Goal: Information Seeking & Learning: Find specific fact

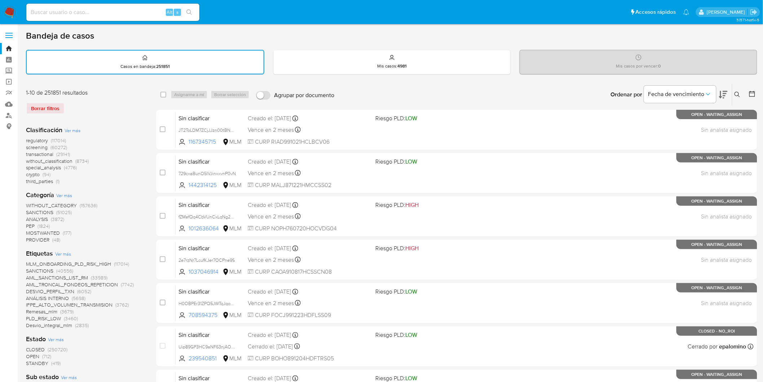
click at [9, 17] on img at bounding box center [10, 12] width 12 height 12
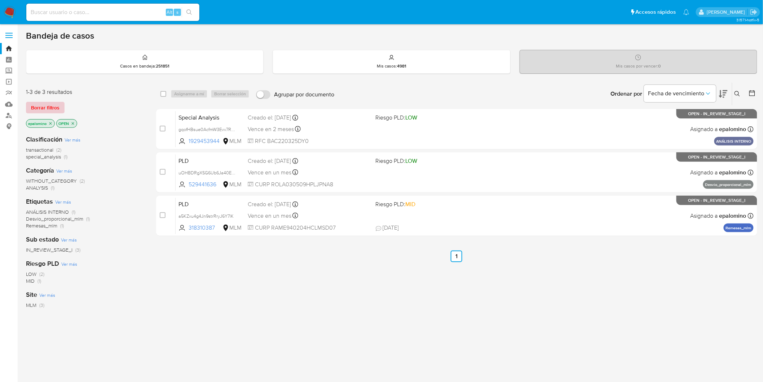
click at [38, 109] on span "Borrar filtros" at bounding box center [45, 107] width 28 height 10
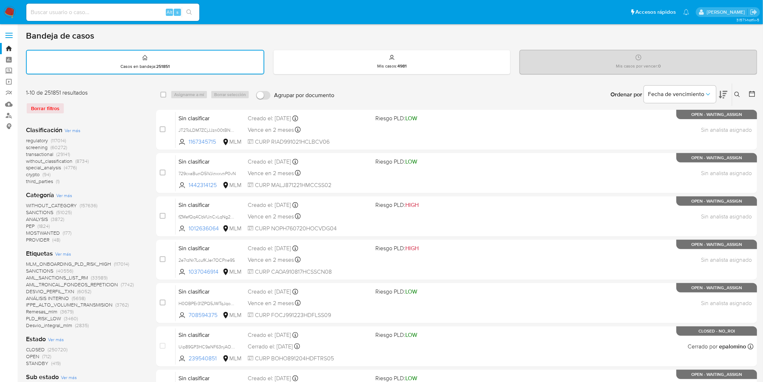
click at [6, 11] on img at bounding box center [10, 12] width 12 height 12
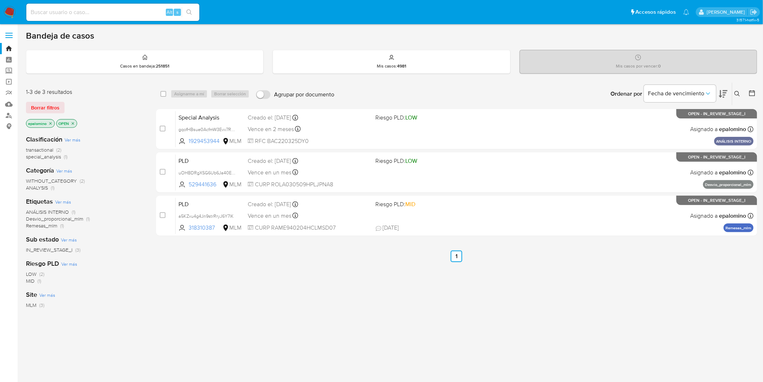
click at [55, 105] on span "Borrar filtros" at bounding box center [45, 107] width 28 height 10
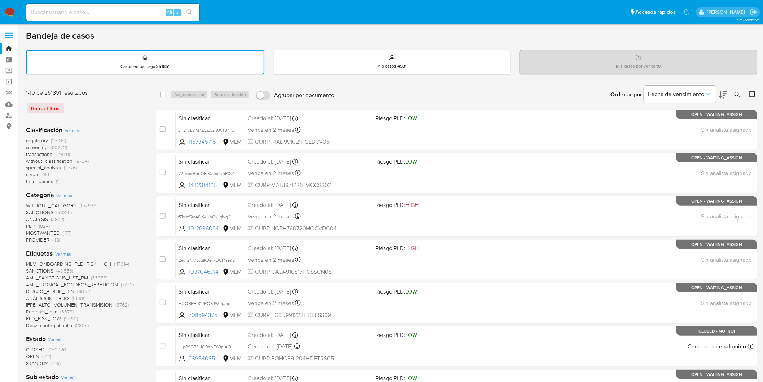
click at [15, 13] on img at bounding box center [10, 12] width 12 height 12
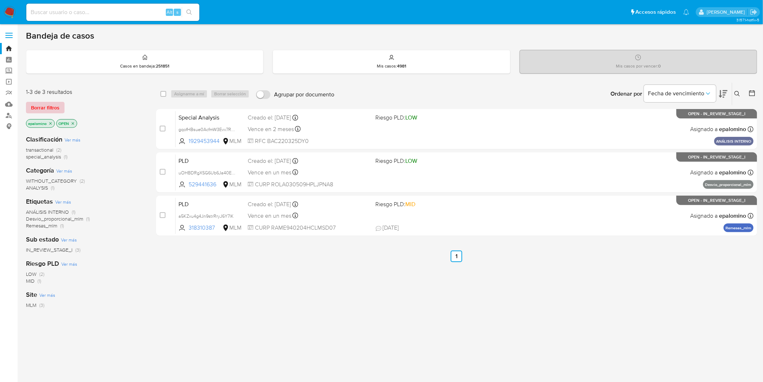
click at [50, 107] on span "Borrar filtros" at bounding box center [45, 107] width 28 height 10
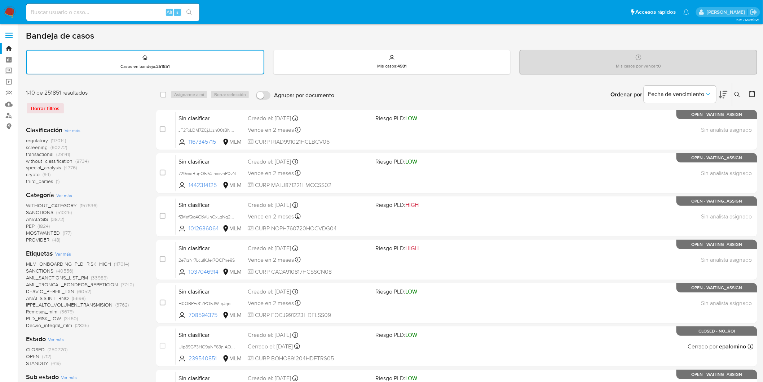
click at [6, 13] on img at bounding box center [10, 12] width 12 height 12
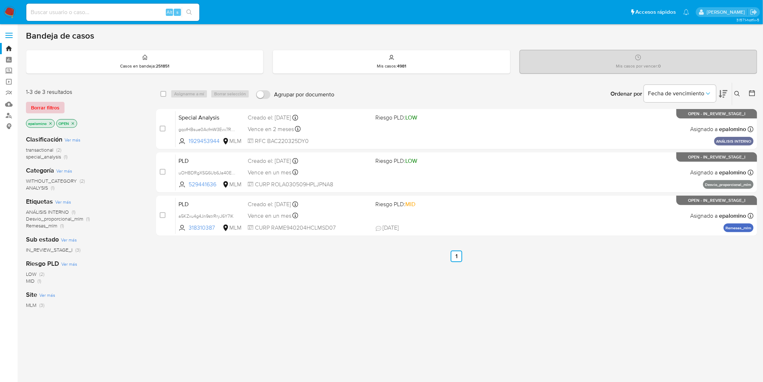
click at [38, 106] on span "Borrar filtros" at bounding box center [45, 107] width 28 height 10
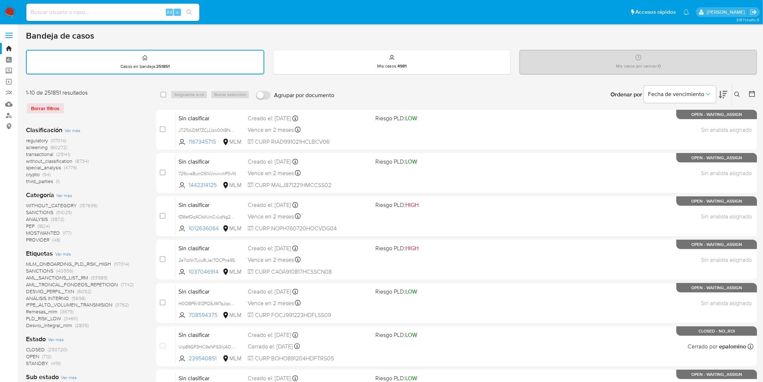
click at [62, 161] on span "without_classification" at bounding box center [49, 160] width 47 height 7
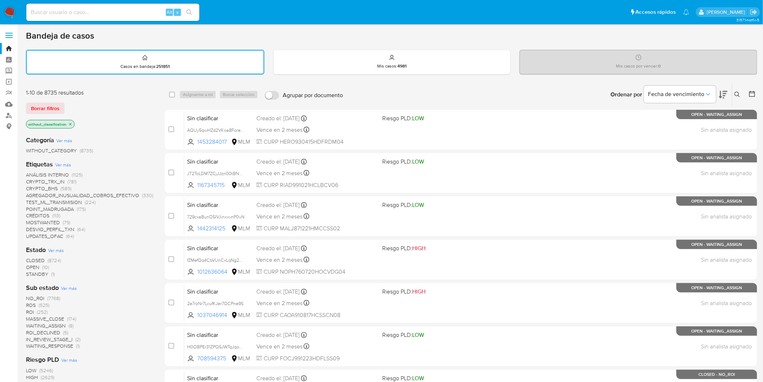
click at [43, 264] on span "(10)" at bounding box center [45, 266] width 7 height 7
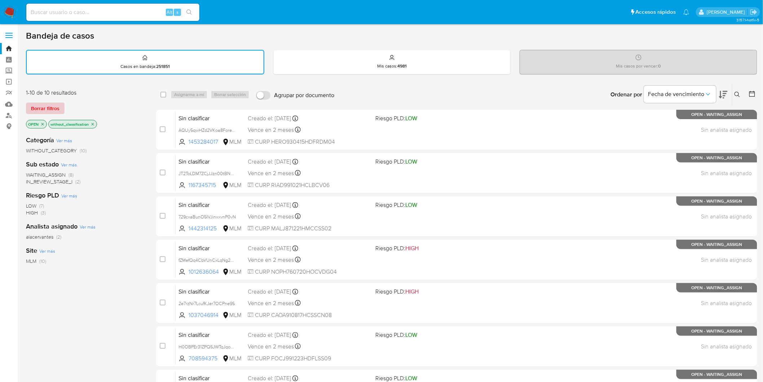
click at [56, 105] on span "Borrar filtros" at bounding box center [45, 108] width 28 height 10
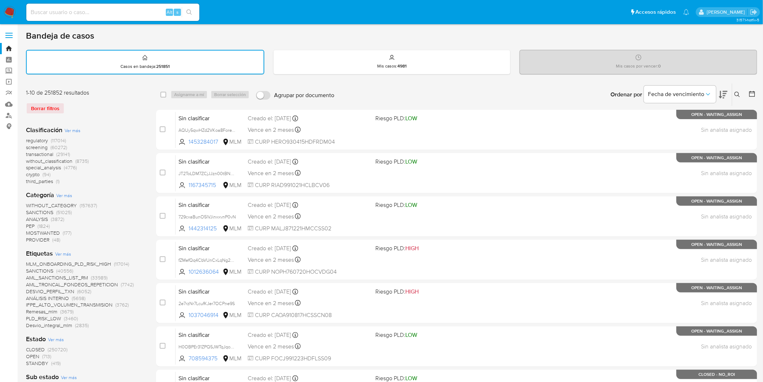
click at [8, 10] on img at bounding box center [10, 12] width 12 height 12
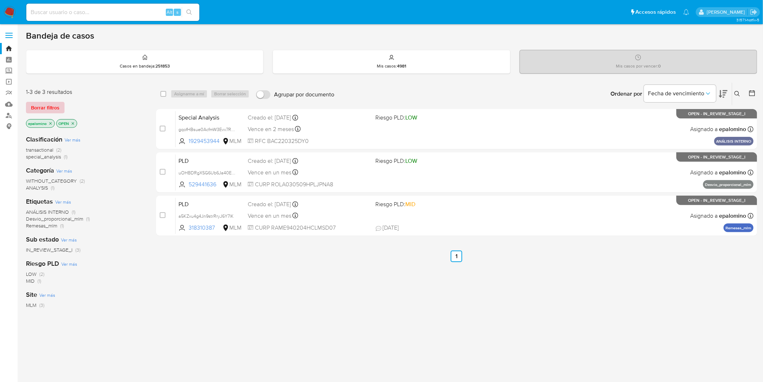
click at [41, 106] on span "Borrar filtros" at bounding box center [45, 107] width 28 height 10
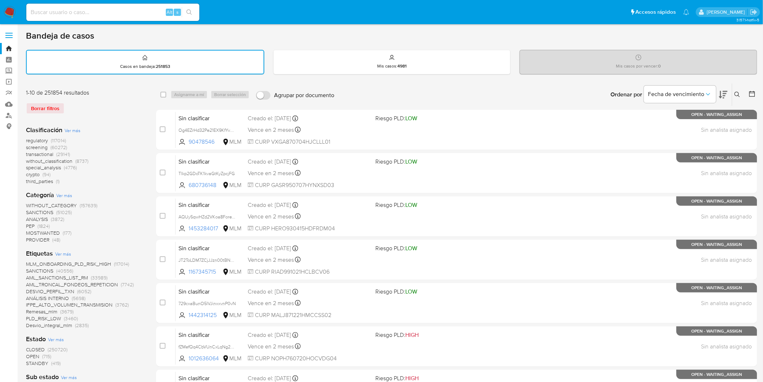
click at [5, 9] on img at bounding box center [10, 12] width 12 height 12
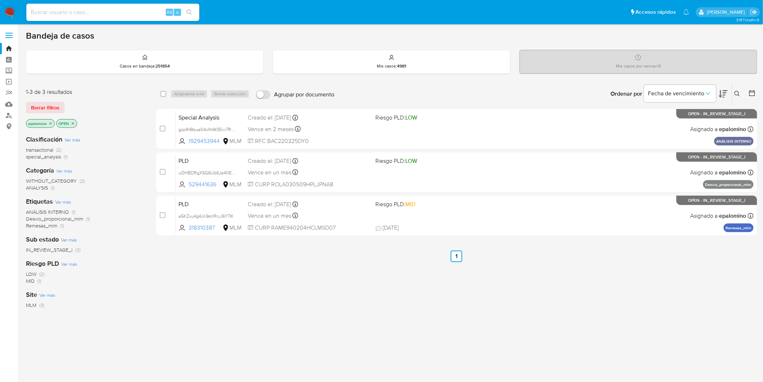
drag, startPoint x: 34, startPoint y: 106, endPoint x: 69, endPoint y: 101, distance: 35.7
click at [34, 106] on span "Borrar filtros" at bounding box center [45, 107] width 28 height 10
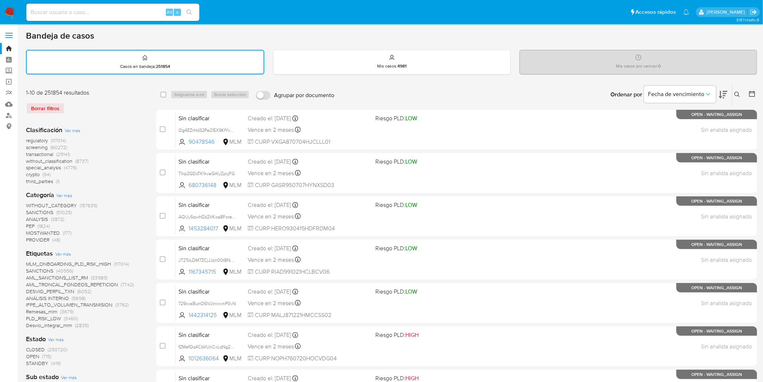
click at [737, 92] on icon at bounding box center [738, 95] width 6 height 6
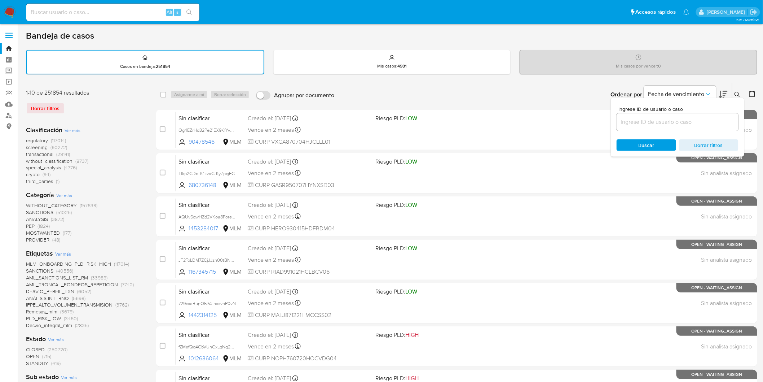
click at [639, 122] on input at bounding box center [678, 121] width 122 height 9
type input "273483528"
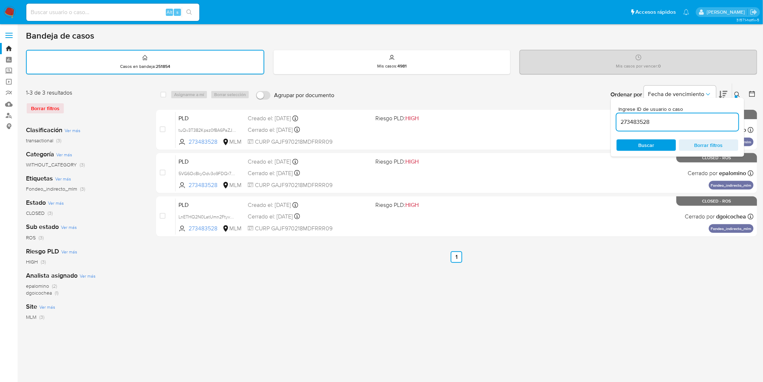
click at [738, 96] on icon at bounding box center [738, 95] width 6 height 6
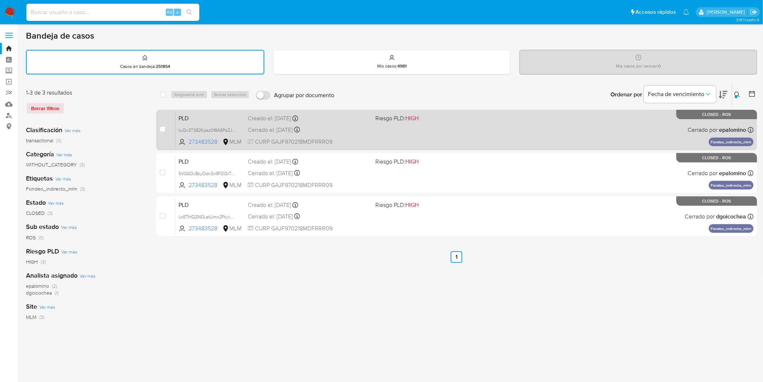
click at [196, 113] on span "PLD" at bounding box center [210, 117] width 63 height 9
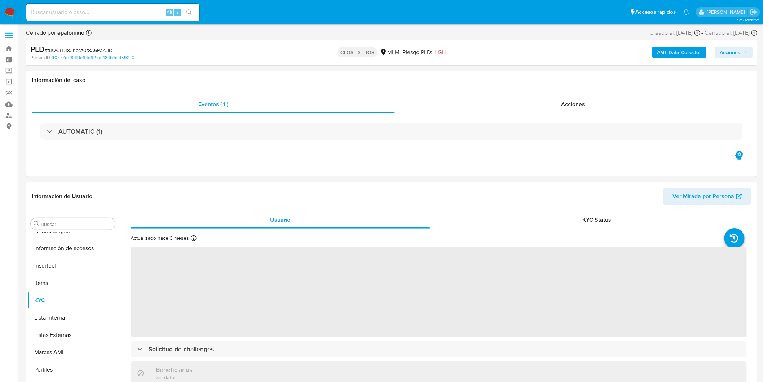
scroll to position [304, 0]
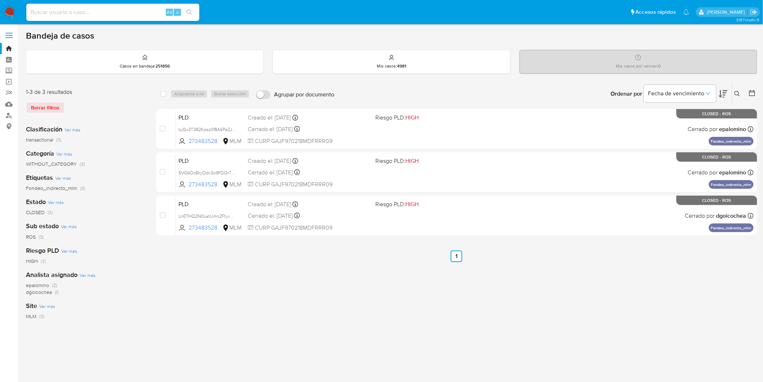
click at [10, 10] on img at bounding box center [10, 12] width 12 height 12
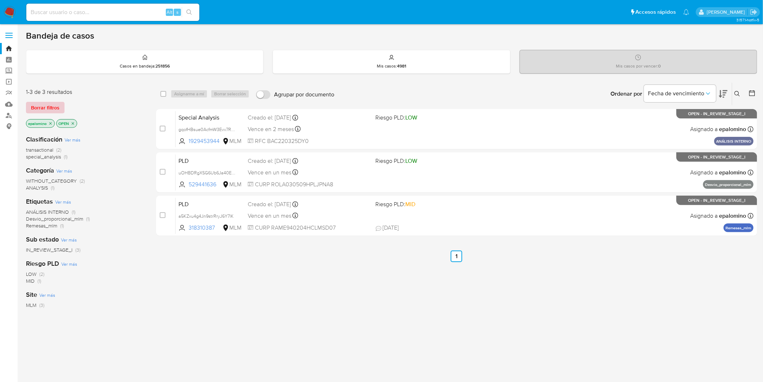
click at [55, 102] on span "Borrar filtros" at bounding box center [45, 107] width 28 height 10
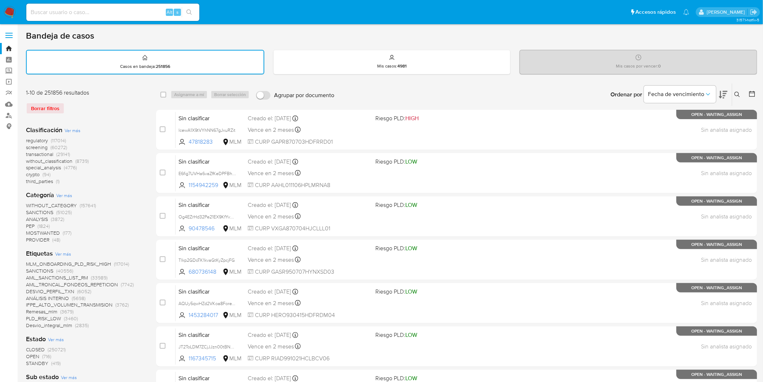
click at [736, 94] on icon at bounding box center [738, 95] width 6 height 6
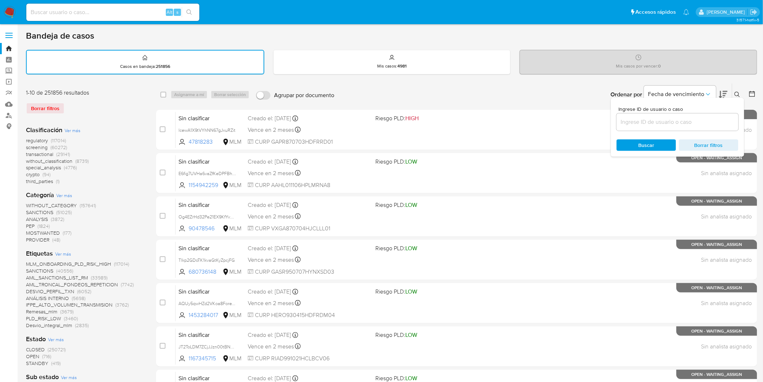
click at [634, 121] on input at bounding box center [678, 121] width 122 height 9
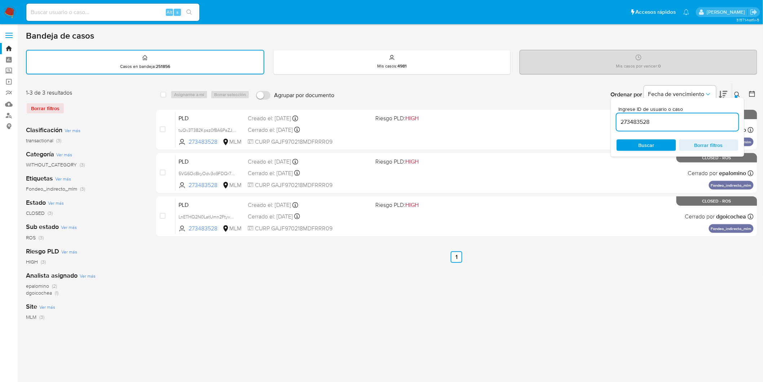
drag, startPoint x: 740, startPoint y: 91, endPoint x: 529, endPoint y: 96, distance: 211.4
click at [740, 92] on icon at bounding box center [738, 95] width 6 height 6
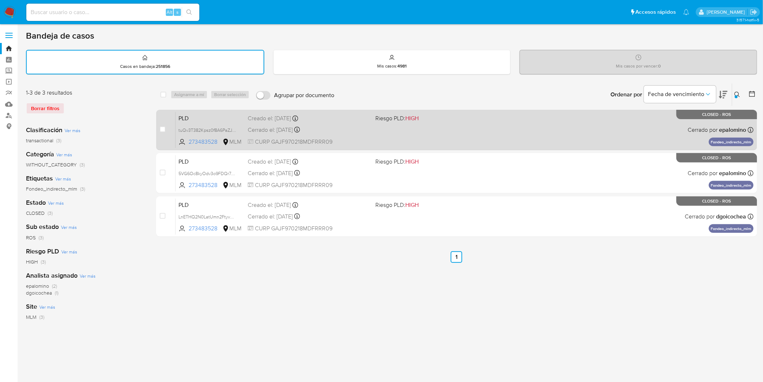
click at [179, 114] on span "PLD" at bounding box center [210, 117] width 63 height 9
click at [190, 116] on span "PLD" at bounding box center [210, 117] width 63 height 9
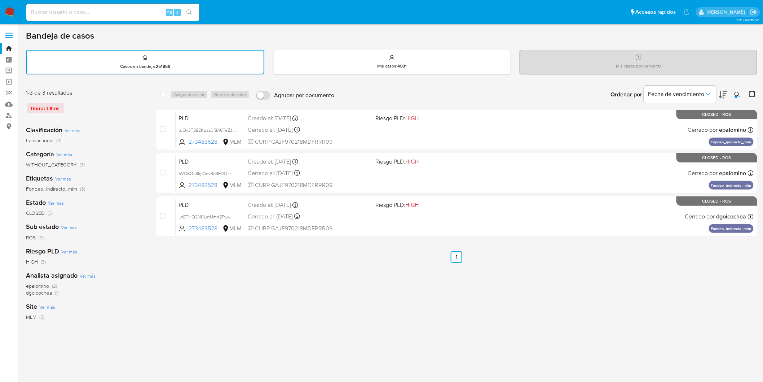
click at [739, 92] on icon at bounding box center [738, 95] width 6 height 6
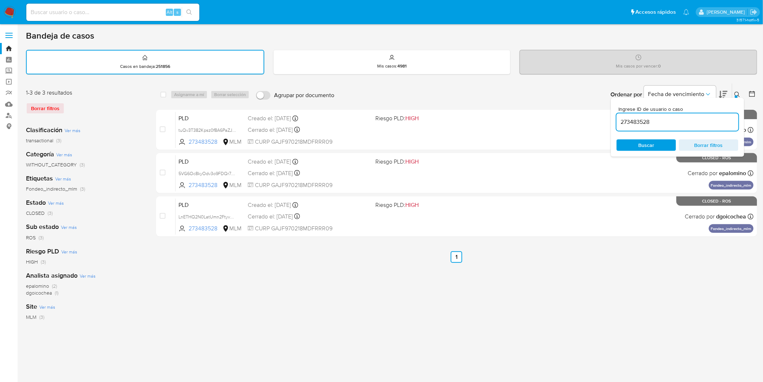
click at [635, 122] on input "273483528" at bounding box center [678, 121] width 122 height 9
type input "520418399"
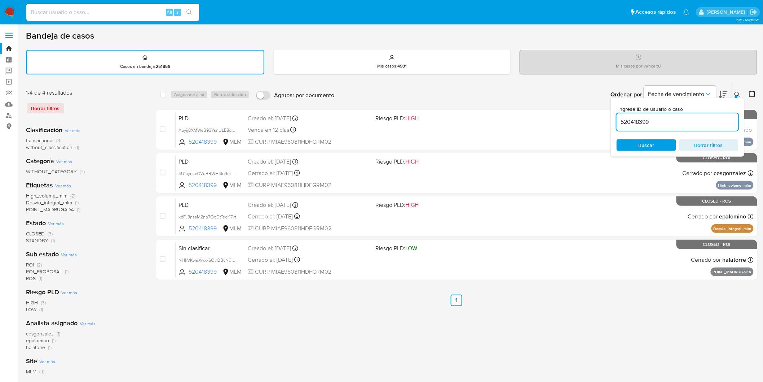
click at [736, 95] on div at bounding box center [736, 96] width 3 height 3
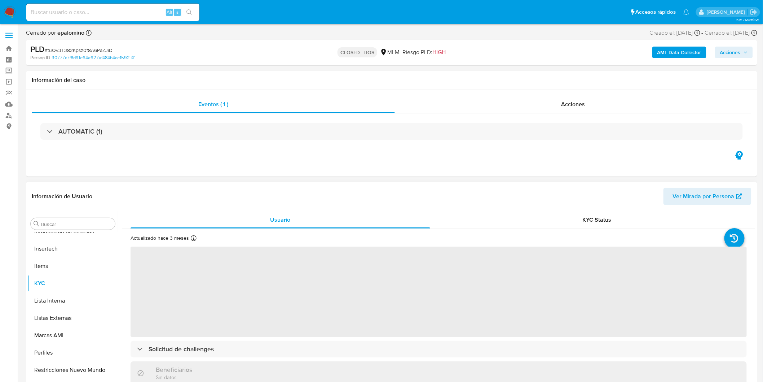
scroll to position [304, 0]
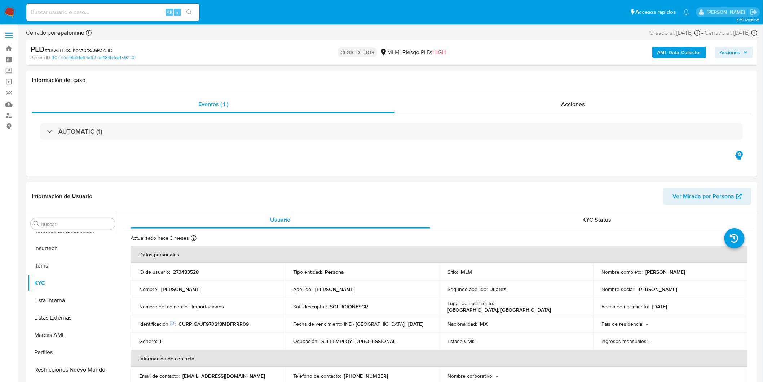
select select "10"
drag, startPoint x: 230, startPoint y: 305, endPoint x: 190, endPoint y: 306, distance: 40.0
click at [189, 305] on div "Nombre del comercio : Importaciones" at bounding box center [207, 306] width 137 height 6
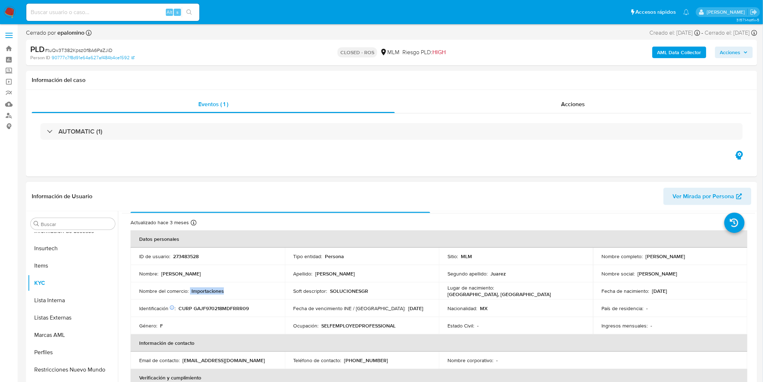
scroll to position [0, 0]
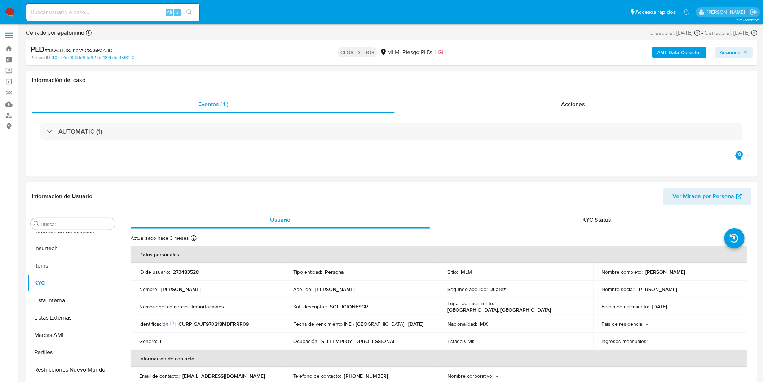
click at [353, 309] on p "SOLUCIONESGR" at bounding box center [349, 306] width 38 height 6
copy p "SOLUCIONESGR"
click at [211, 307] on p "Importaciones" at bounding box center [208, 306] width 32 height 6
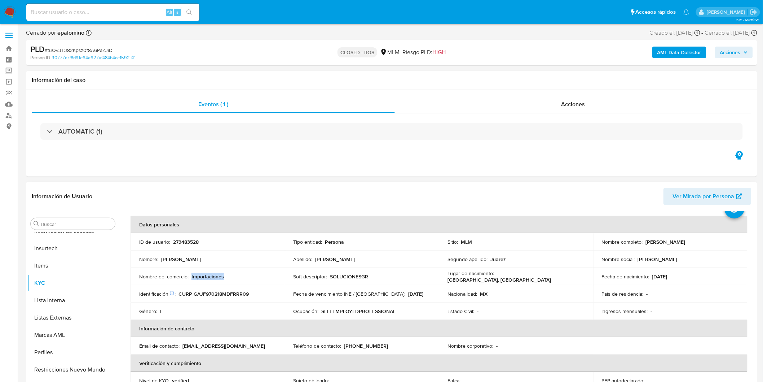
scroll to position [80, 0]
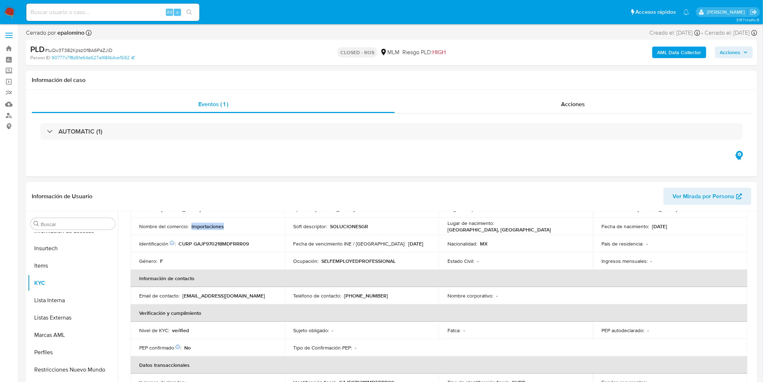
copy p "Importaciones"
click at [230, 228] on div "Nombre del comercio : Importaciones" at bounding box center [207, 226] width 137 height 6
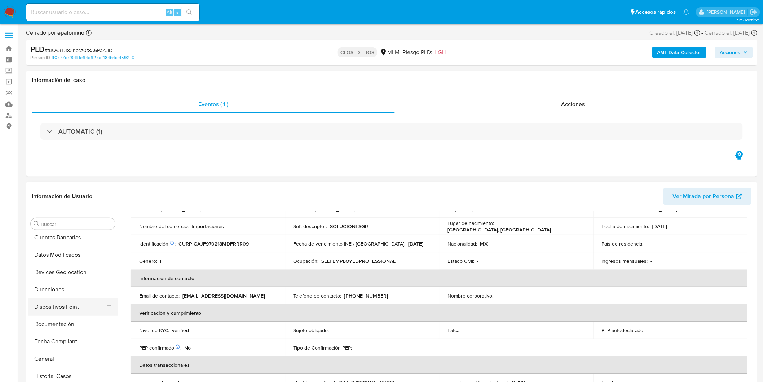
scroll to position [104, 0]
click at [70, 272] on button "Direcciones" at bounding box center [73, 275] width 90 height 17
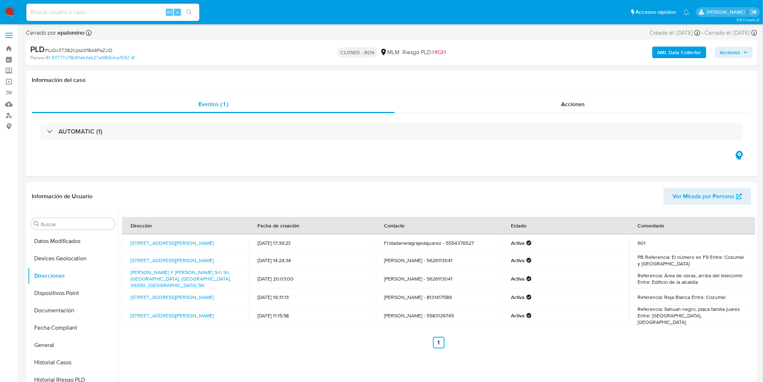
scroll to position [27, 0]
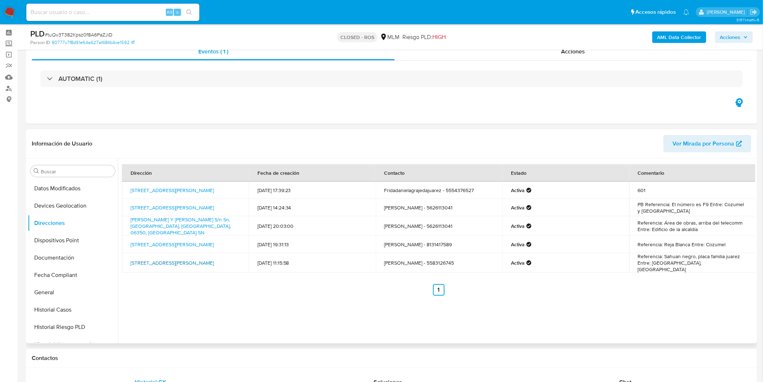
click at [183, 261] on link "Puerto Malaca 108, Gustavo A. Madero, Distrito Federal, 07939, Mexico 108" at bounding box center [172, 262] width 83 height 7
drag, startPoint x: 203, startPoint y: 263, endPoint x: 172, endPoint y: 254, distance: 31.4
click at [172, 254] on td "Puerto Malaca 108, Gustavo A. Madero, Distrito Federal, 07939, Mexico 108" at bounding box center [185, 262] width 127 height 19
copy link "Gustavo A. Madero, Distrito Federal, 07939, Mexico 108"
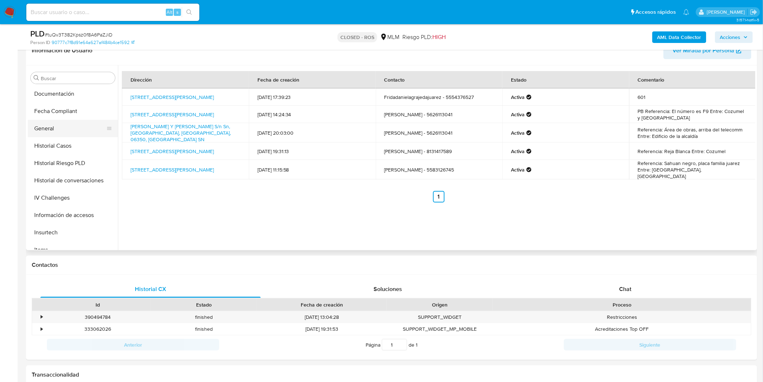
scroll to position [200, 0]
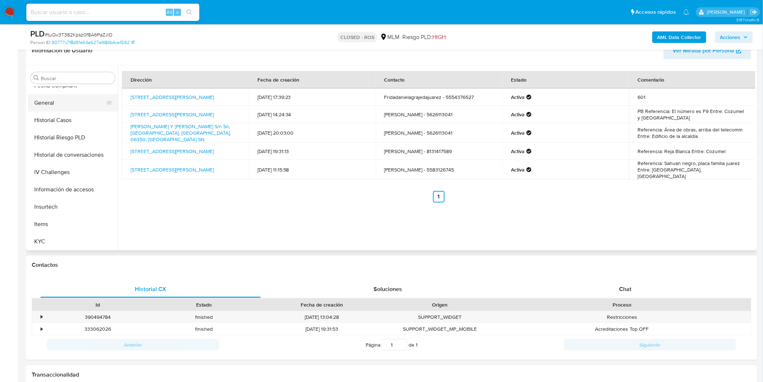
click at [58, 103] on button "General" at bounding box center [70, 102] width 84 height 17
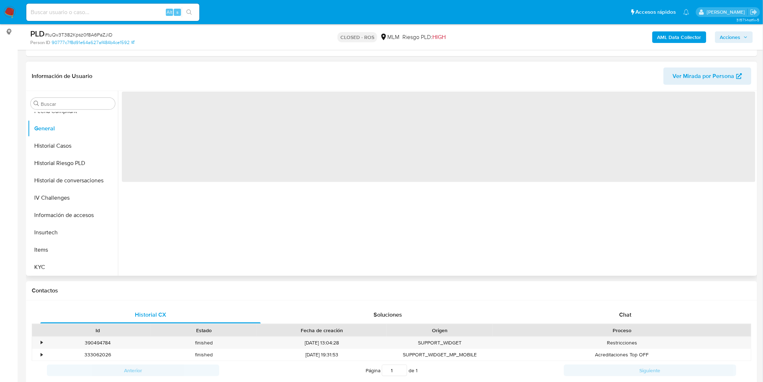
scroll to position [80, 0]
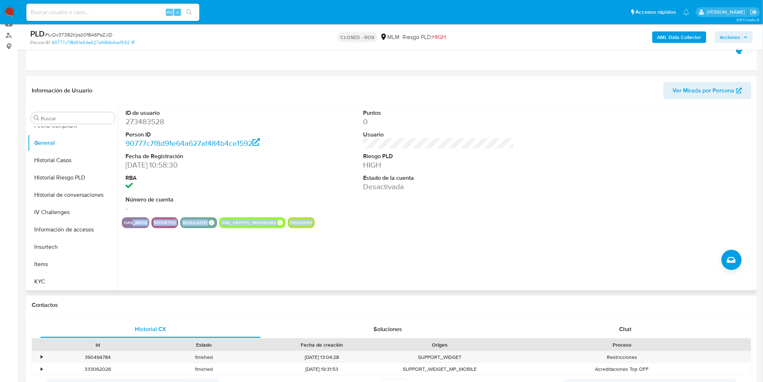
drag, startPoint x: 318, startPoint y: 234, endPoint x: 131, endPoint y: 229, distance: 187.3
click at [131, 229] on div "ID de usuario 273483528 Person ID 90777c7f8d91e64a627af484b4ce1592 Fecha de Reg…" at bounding box center [437, 197] width 638 height 185
drag, startPoint x: 177, startPoint y: 240, endPoint x: 133, endPoint y: 226, distance: 45.5
click at [176, 240] on div "ID de usuario 273483528 Person ID 90777c7f8d91e64a627af484b4ce1592 Fecha de Reg…" at bounding box center [437, 197] width 638 height 185
drag, startPoint x: 123, startPoint y: 221, endPoint x: 316, endPoint y: 242, distance: 194.5
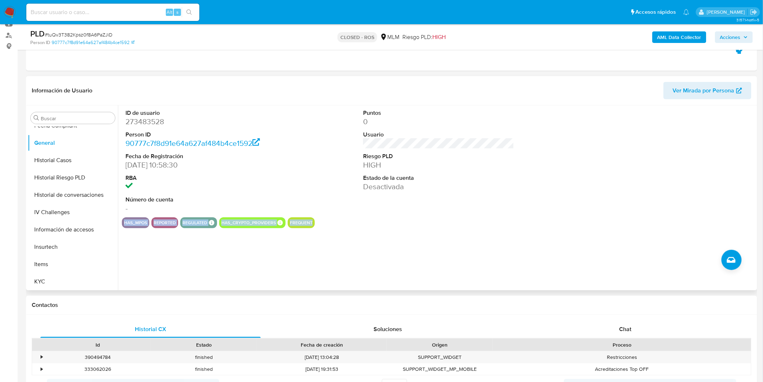
click at [313, 224] on div "has_mpos reported regulated Regulated MLM IFPE Evaluation Result COMPLIES User …" at bounding box center [439, 222] width 634 height 11
click at [211, 193] on dl "ID de usuario 273483528 Person ID 90777c7f8d91e64a627af484b4ce1592 Fecha de Reg…" at bounding box center [201, 161] width 151 height 105
click at [300, 265] on div "ID de usuario 273483528 Person ID 90777c7f8d91e64a627af484b4ce1592 Fecha de Reg…" at bounding box center [437, 197] width 638 height 185
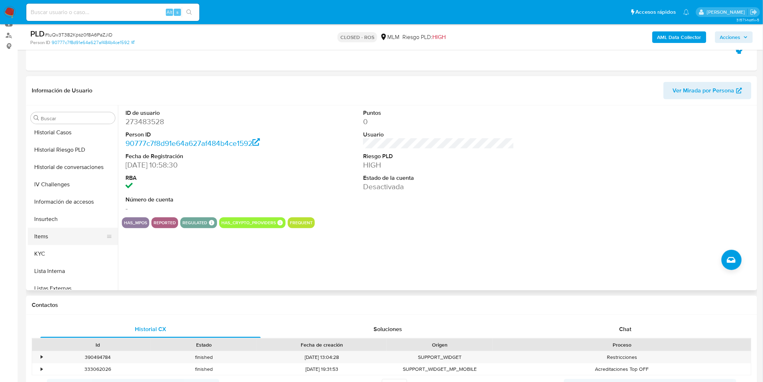
scroll to position [240, 0]
click at [51, 241] on button "KYC" at bounding box center [70, 241] width 84 height 17
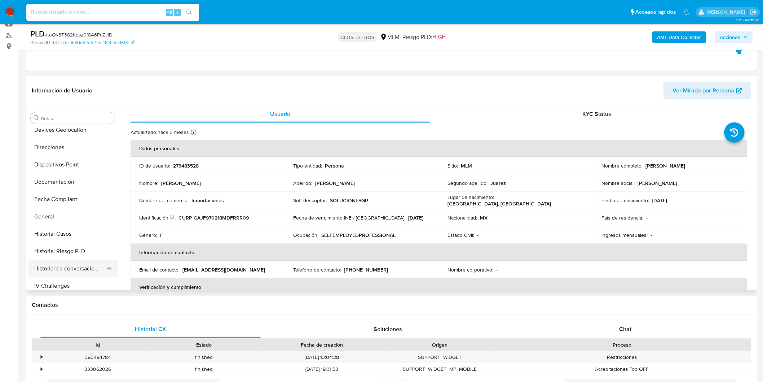
scroll to position [120, 0]
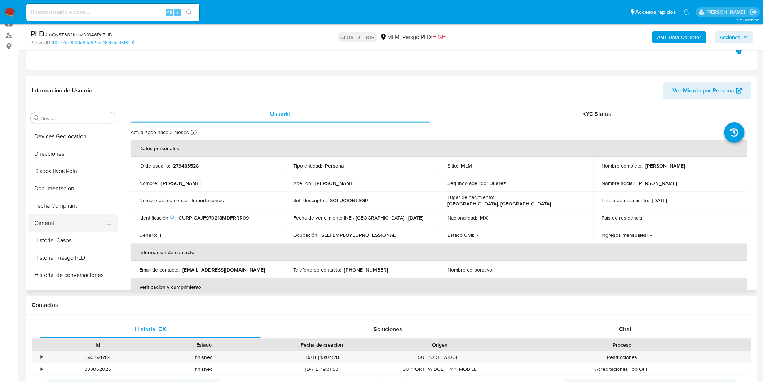
click at [58, 219] on button "General" at bounding box center [70, 222] width 84 height 17
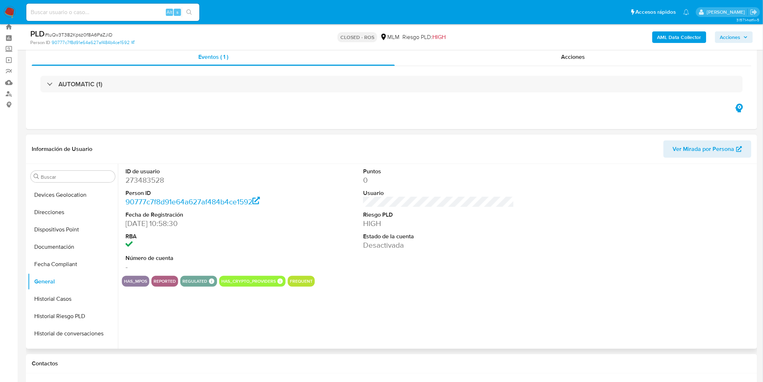
scroll to position [0, 0]
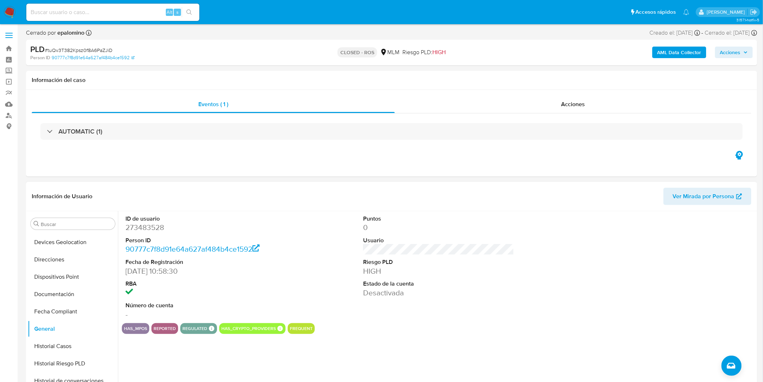
click at [702, 197] on span "Ver Mirada por Persona" at bounding box center [704, 196] width 62 height 17
click at [612, 289] on div at bounding box center [676, 267] width 158 height 112
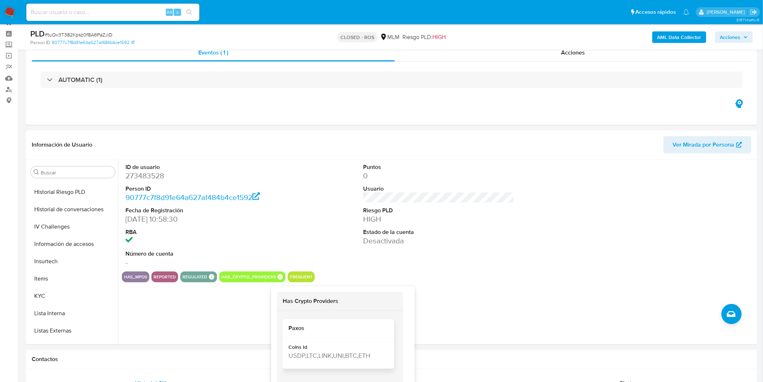
scroll to position [40, 0]
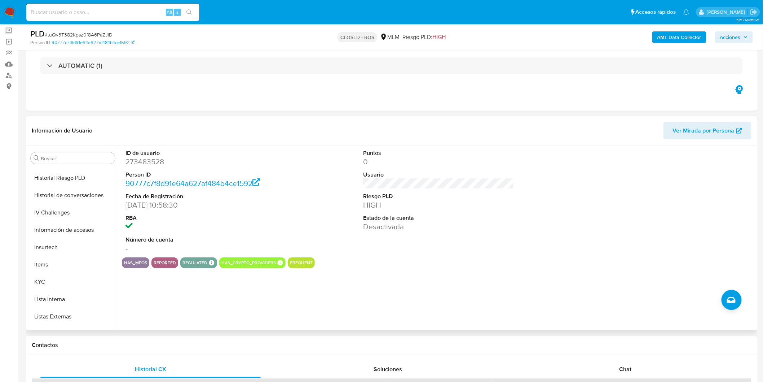
click at [225, 294] on div "ID de usuario 273483528 Person ID 90777c7f8d91e64a627af484b4ce1592 Fecha de Reg…" at bounding box center [437, 237] width 638 height 185
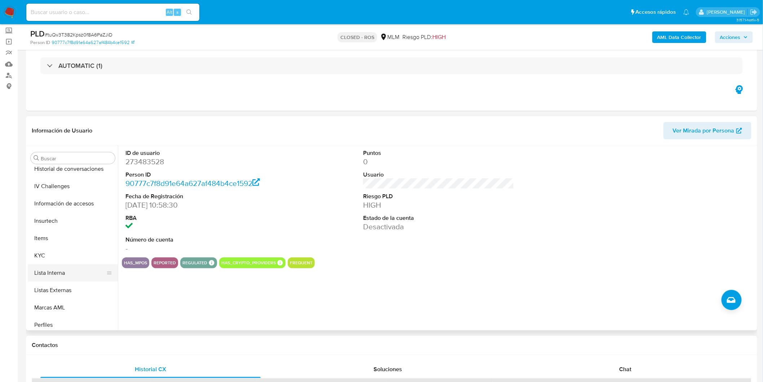
scroll to position [280, 0]
click at [51, 234] on button "KYC" at bounding box center [70, 241] width 84 height 17
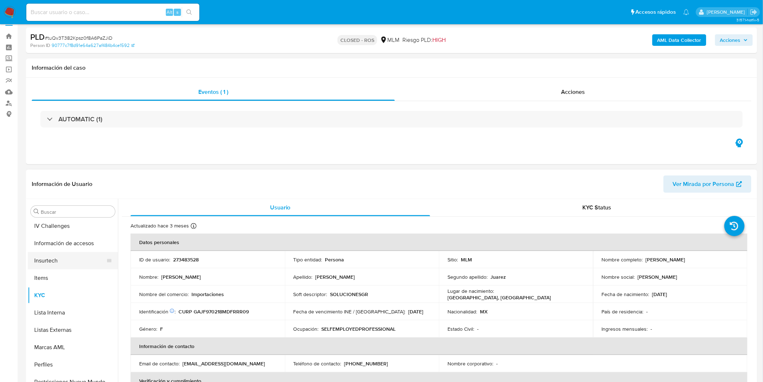
scroll to position [0, 0]
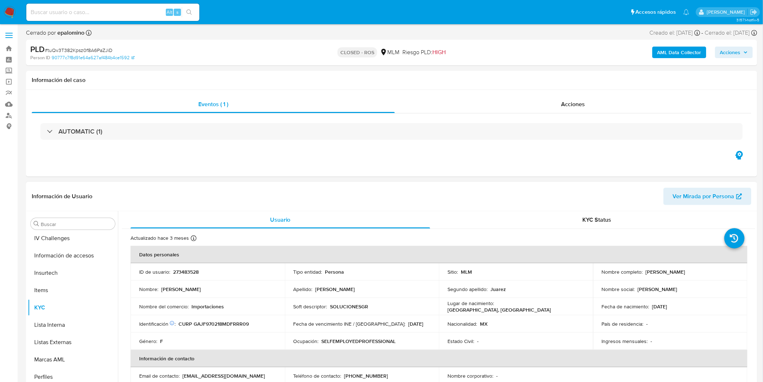
click at [192, 268] on p "273483528" at bounding box center [186, 271] width 26 height 6
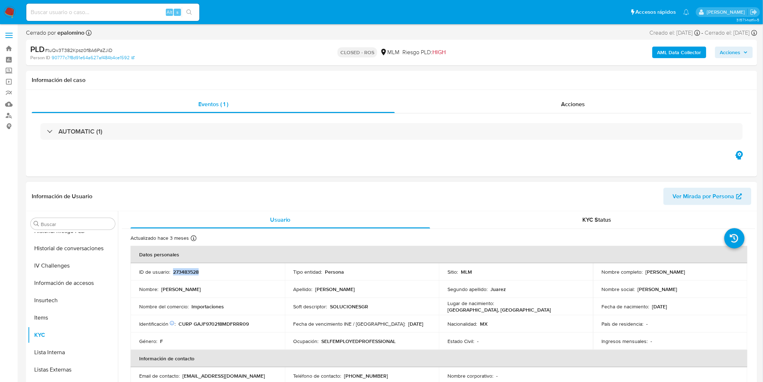
scroll to position [160, 0]
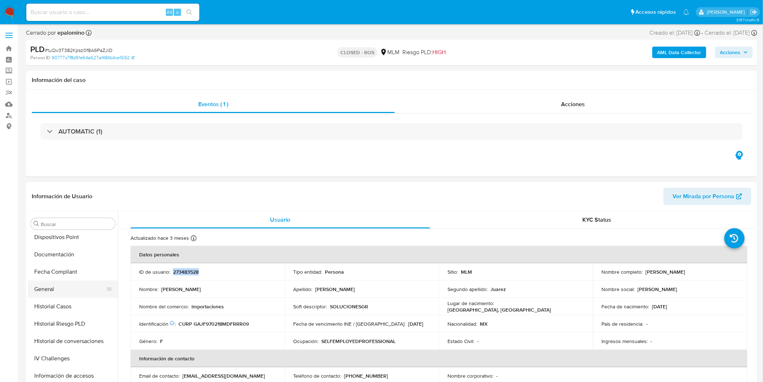
click at [57, 293] on button "General" at bounding box center [70, 288] width 84 height 17
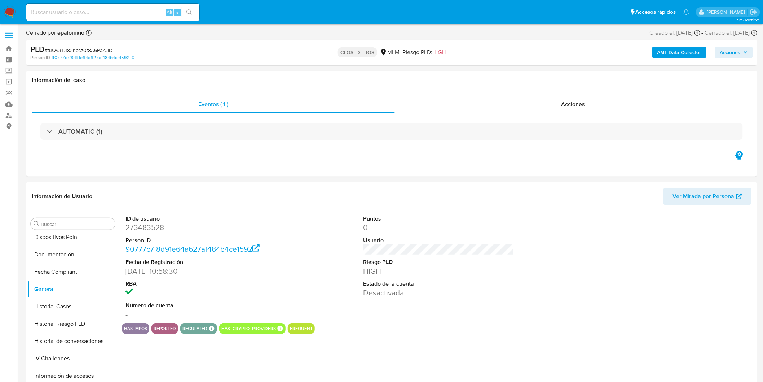
scroll to position [47, 0]
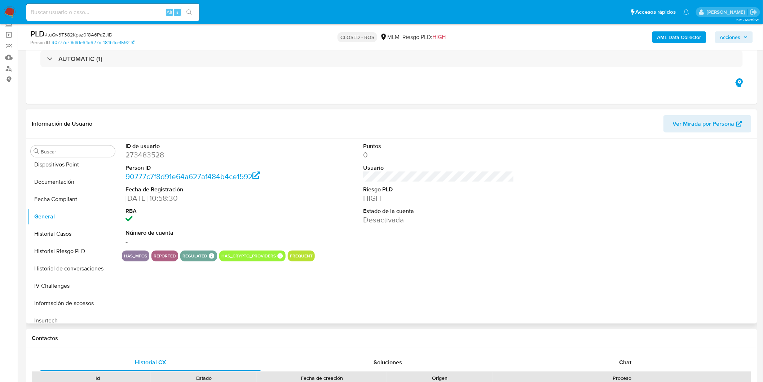
click at [433, 252] on div "has_mpos reported regulated Regulated MLM IFPE Evaluation Result COMPLIES User …" at bounding box center [439, 255] width 634 height 11
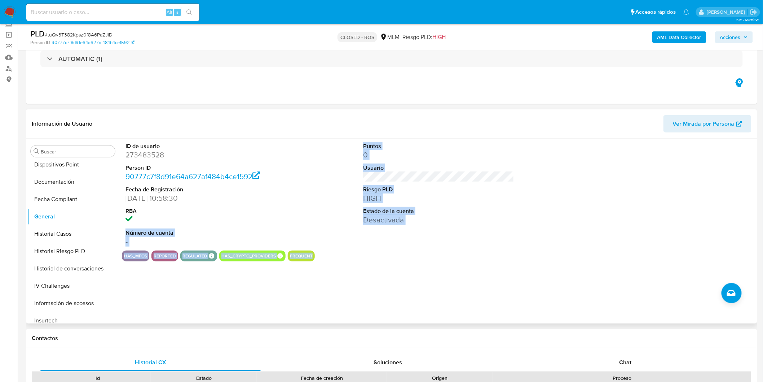
drag, startPoint x: 374, startPoint y: 277, endPoint x: 142, endPoint y: 206, distance: 242.1
click at [142, 206] on div "ID de usuario 273483528 Person ID 90777c7f8d91e64a627af484b4ce1592 Fecha de Reg…" at bounding box center [437, 231] width 638 height 185
click at [273, 302] on div "ID de usuario 273483528 Person ID 90777c7f8d91e64a627af484b4ce1592 Fecha de Reg…" at bounding box center [437, 231] width 638 height 185
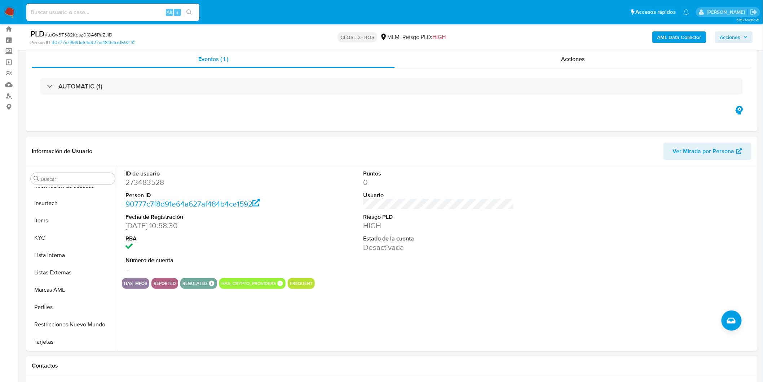
scroll to position [28, 0]
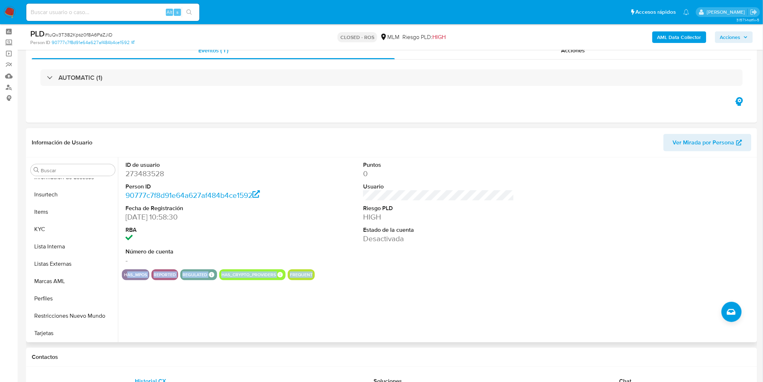
drag, startPoint x: 341, startPoint y: 275, endPoint x: 127, endPoint y: 277, distance: 213.5
click at [127, 277] on div "has_mpos reported regulated Regulated MLM IFPE Evaluation Result COMPLIES User …" at bounding box center [439, 274] width 634 height 11
click at [285, 307] on div "ID de usuario 273483528 Person ID 90777c7f8d91e64a627af484b4ce1592 Fecha de Reg…" at bounding box center [437, 249] width 638 height 185
click at [267, 247] on dt "Número de cuenta" at bounding box center [201, 251] width 151 height 8
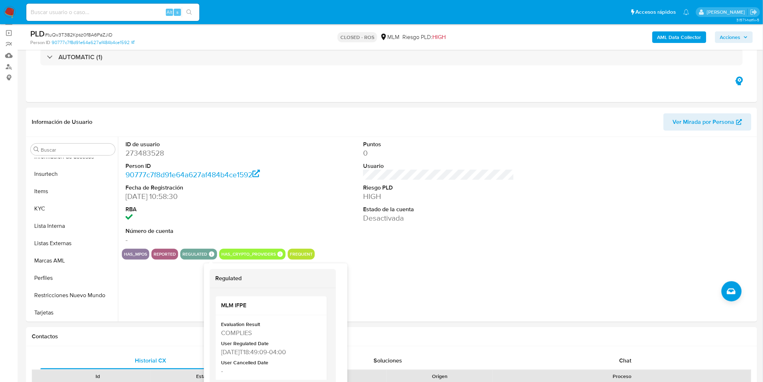
scroll to position [69, 0]
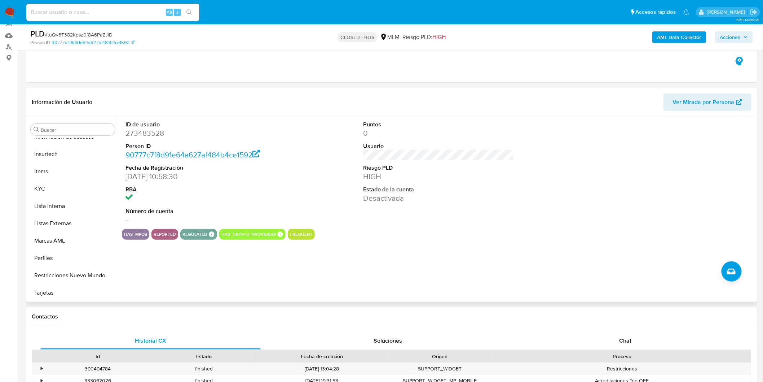
click at [287, 269] on div "ID de usuario 273483528 Person ID 90777c7f8d91e64a627af484b4ce1592 Fecha de Reg…" at bounding box center [437, 209] width 638 height 185
click at [379, 199] on dd "Desactivada" at bounding box center [438, 198] width 151 height 10
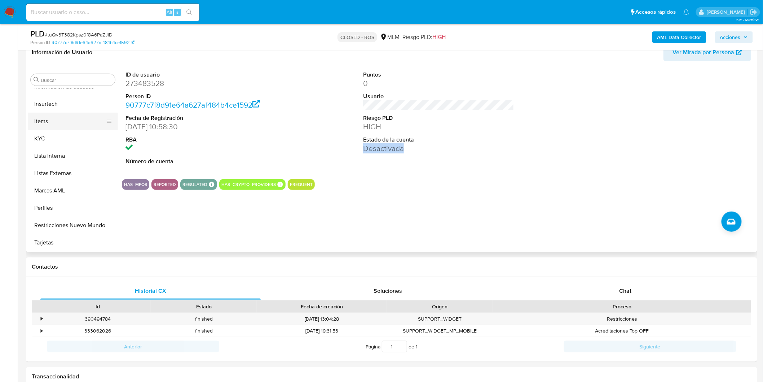
scroll to position [149, 0]
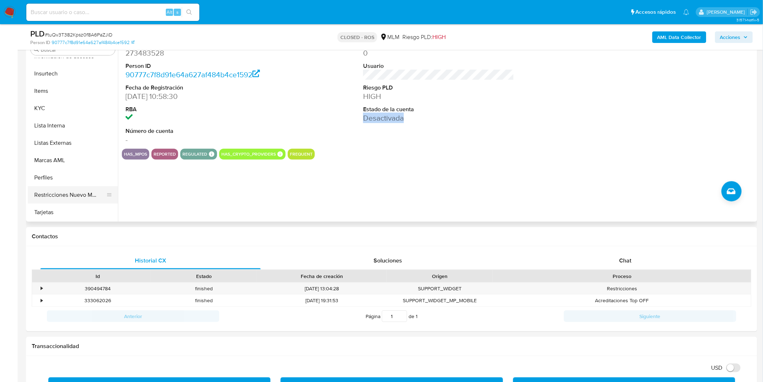
click at [80, 193] on button "Restricciones Nuevo Mundo" at bounding box center [70, 194] width 84 height 17
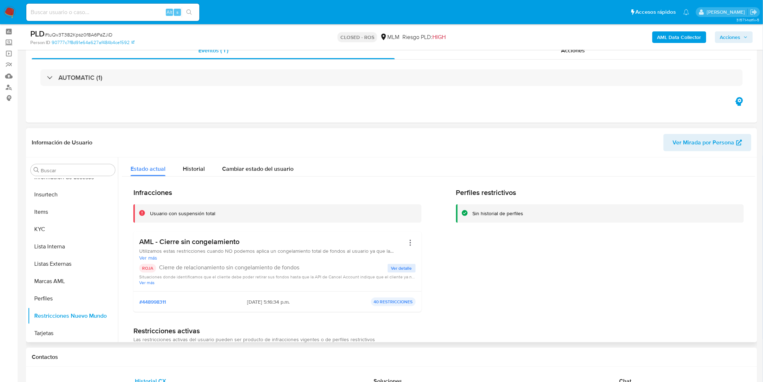
scroll to position [40, 0]
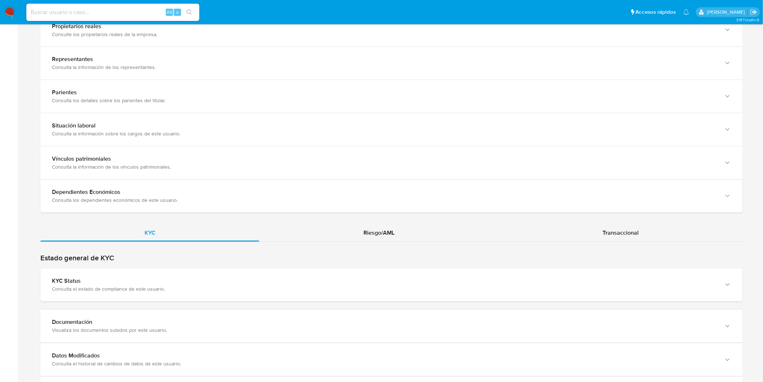
scroll to position [601, 0]
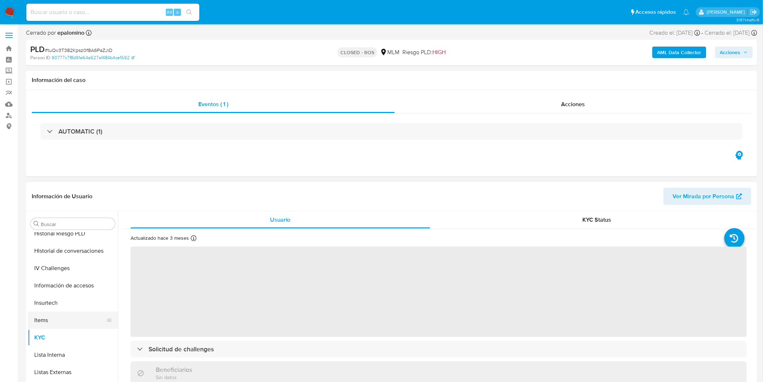
scroll to position [184, 0]
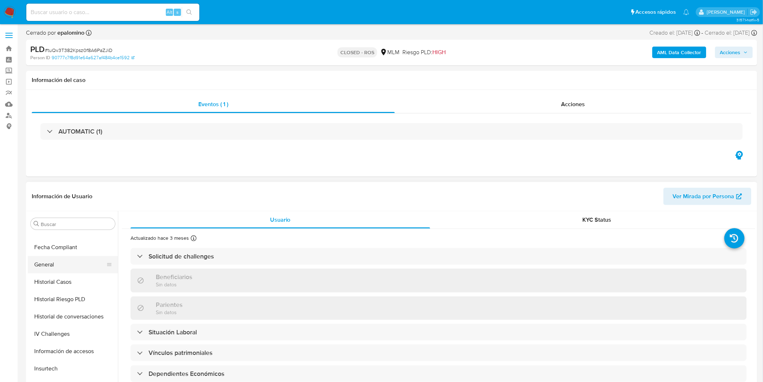
click at [54, 262] on button "General" at bounding box center [70, 264] width 84 height 17
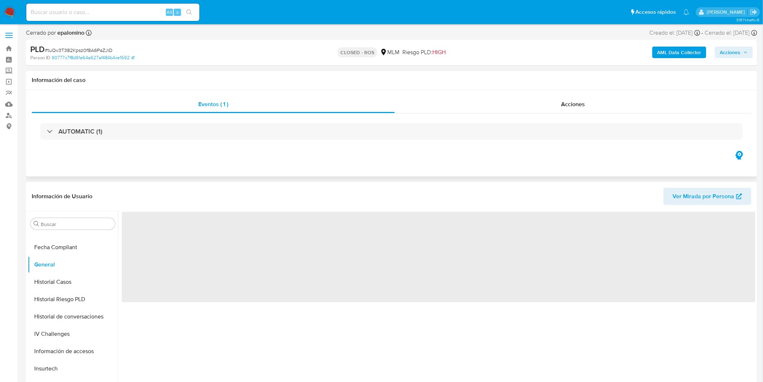
select select "10"
drag, startPoint x: 763, startPoint y: 118, endPoint x: 765, endPoint y: 132, distance: 14.5
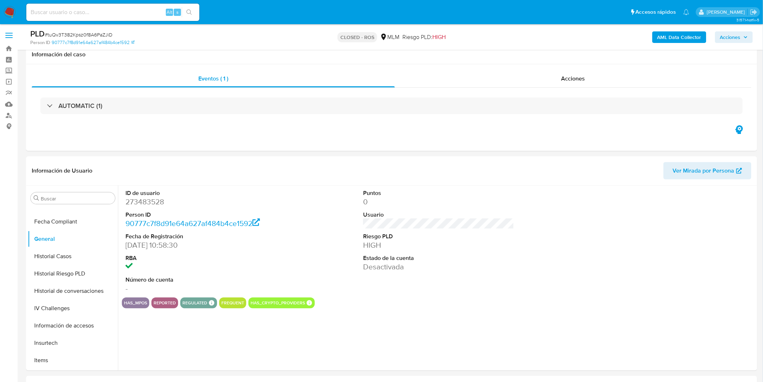
scroll to position [49, 0]
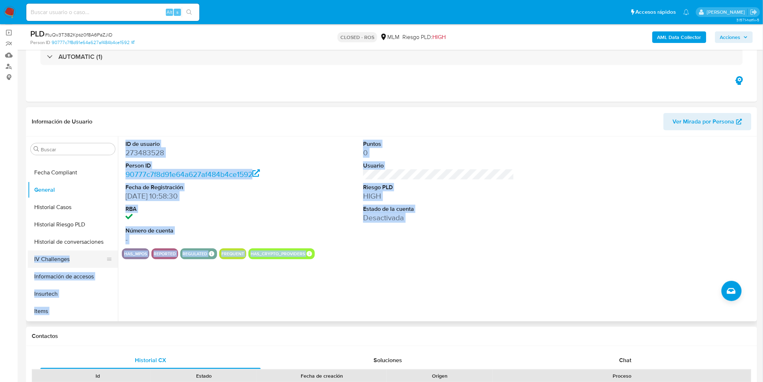
drag, startPoint x: 322, startPoint y: 255, endPoint x: 100, endPoint y: 254, distance: 222.5
click at [100, 254] on div "Buscar Anticipos de dinero Archivos adjuntos CBT Cruces y Relaciones Créditos C…" at bounding box center [392, 228] width 728 height 185
click at [256, 268] on div "ID de usuario 273483528 Person ID 90777c7f8d91e64a627af484b4ce1592 Fecha de Reg…" at bounding box center [437, 228] width 638 height 185
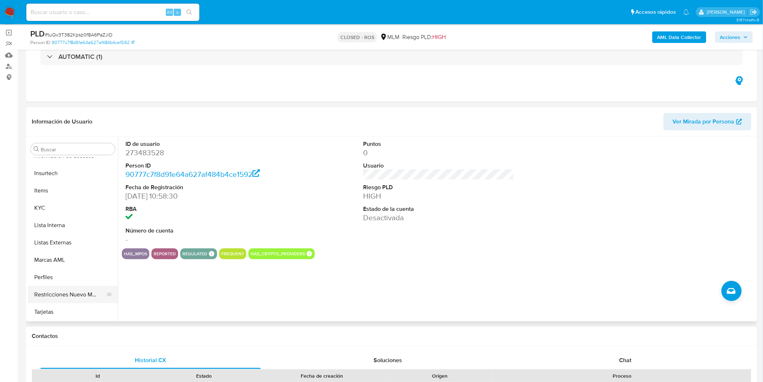
click at [67, 291] on button "Restricciones Nuevo Mundo" at bounding box center [70, 294] width 84 height 17
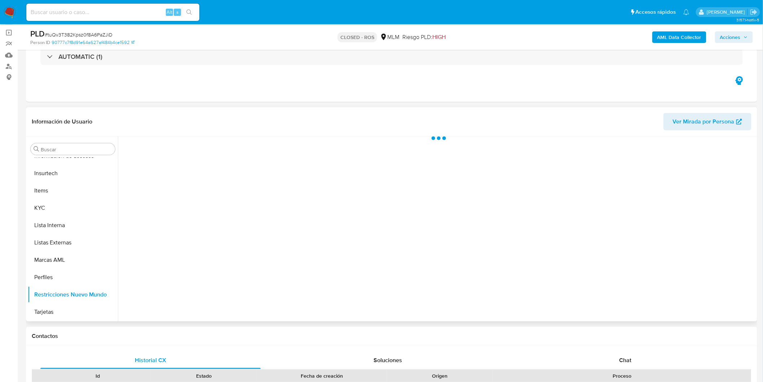
scroll to position [304, 0]
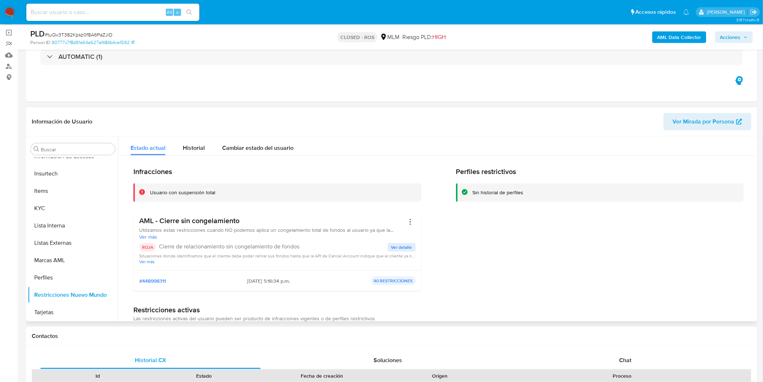
drag, startPoint x: 207, startPoint y: 242, endPoint x: 333, endPoint y: 243, distance: 126.2
click at [298, 244] on p "Cierre de relacionamiento sin congelamiento de fondos" at bounding box center [273, 246] width 229 height 7
click at [405, 248] on span "Ver detalle" at bounding box center [401, 246] width 21 height 7
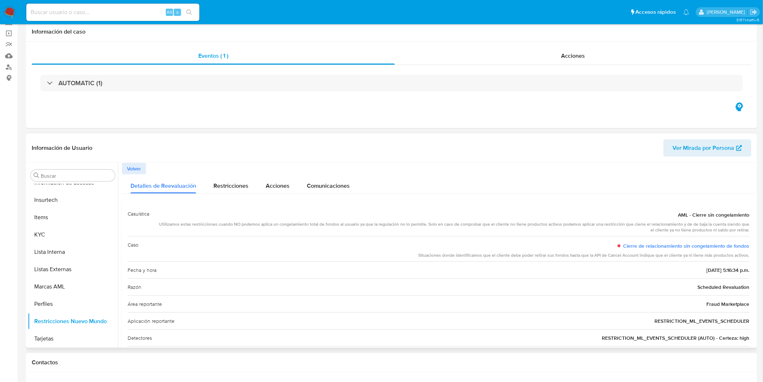
scroll to position [0, 0]
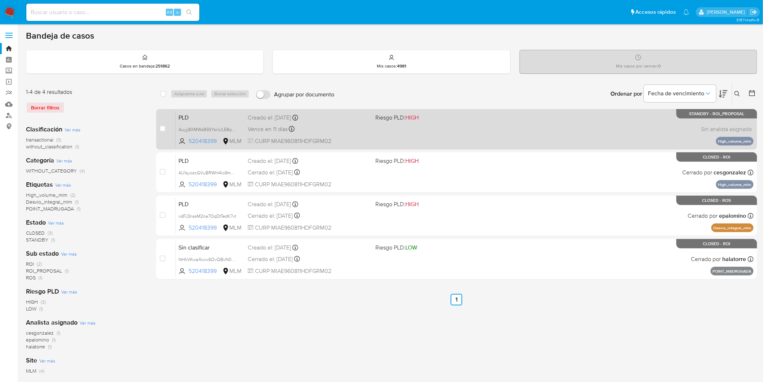
click at [190, 113] on span "PLD" at bounding box center [210, 116] width 63 height 9
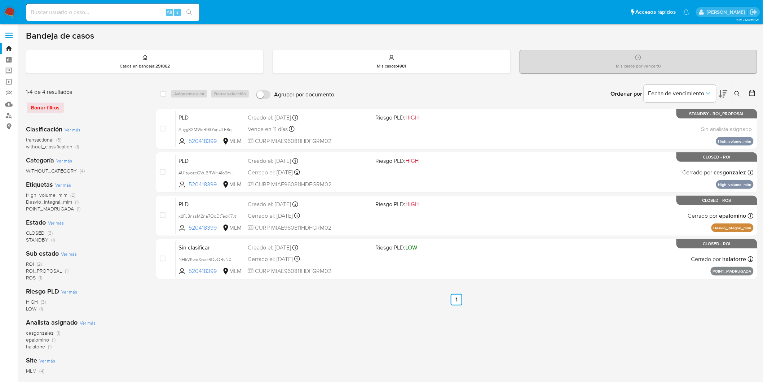
click at [737, 94] on icon at bounding box center [738, 94] width 6 height 6
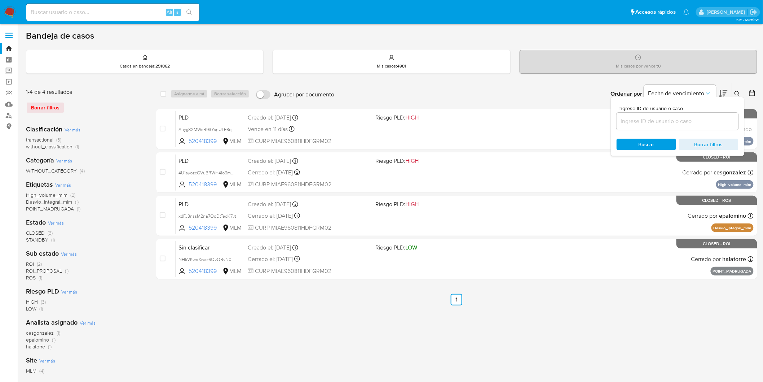
click at [655, 119] on input at bounding box center [678, 120] width 122 height 9
type input "151605175"
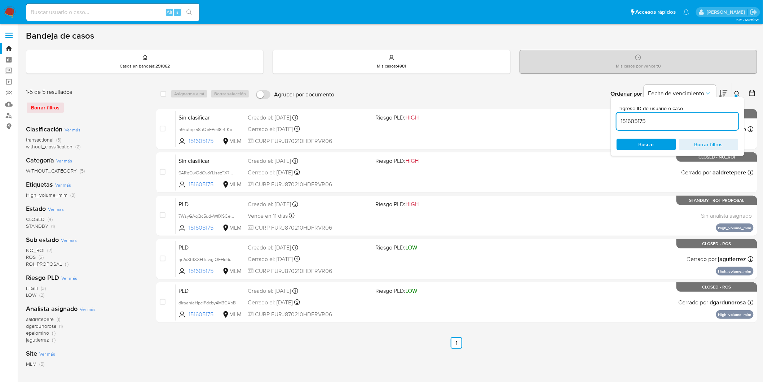
click at [735, 93] on icon at bounding box center [737, 93] width 5 height 5
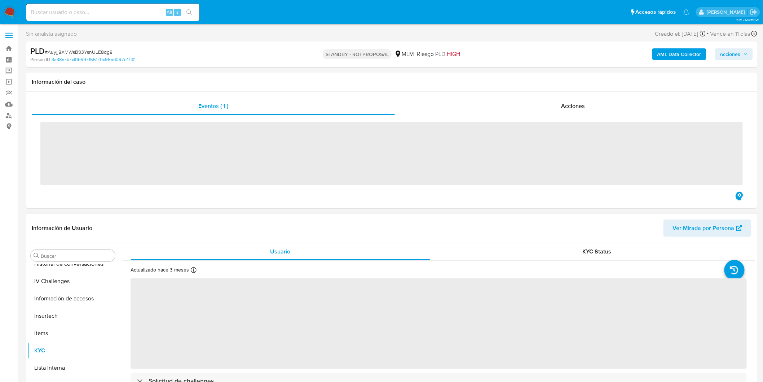
scroll to position [304, 0]
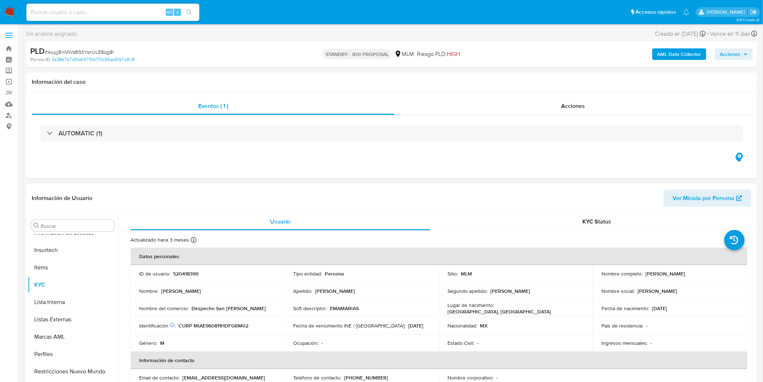
select select "10"
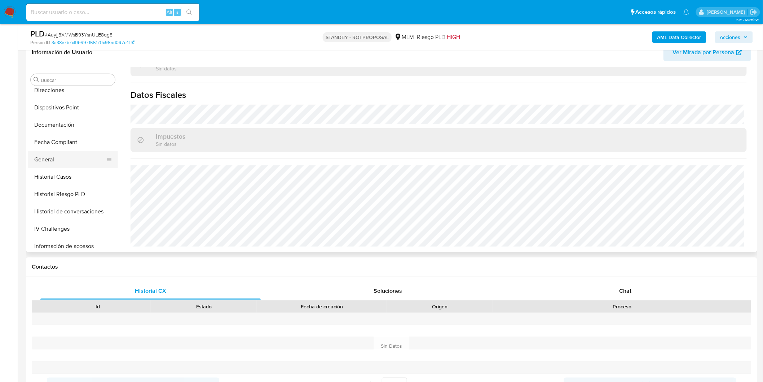
scroll to position [144, 0]
click at [75, 125] on button "Documentación" at bounding box center [70, 125] width 84 height 17
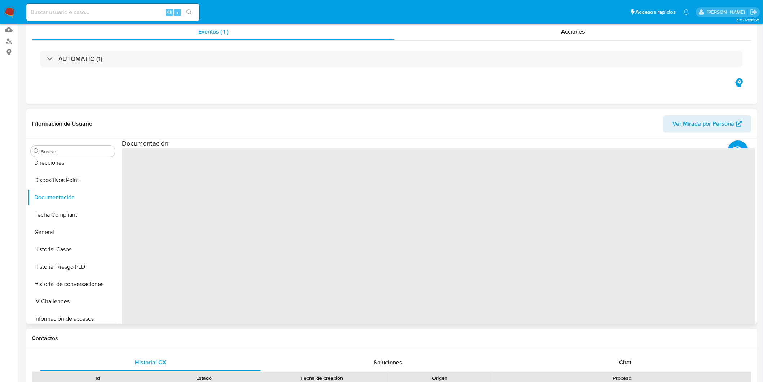
scroll to position [0, 0]
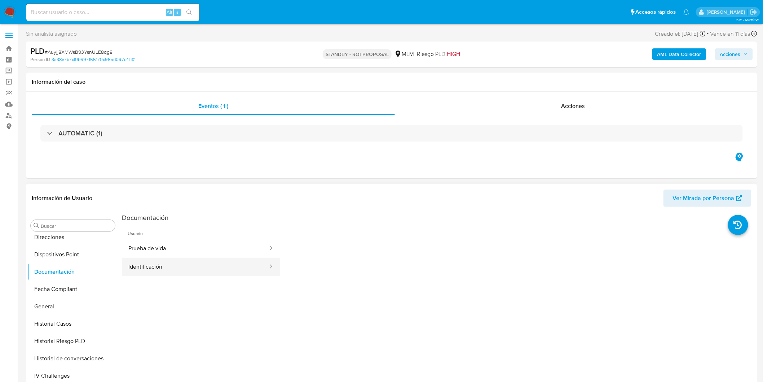
click at [203, 270] on button "Identificación" at bounding box center [195, 267] width 147 height 18
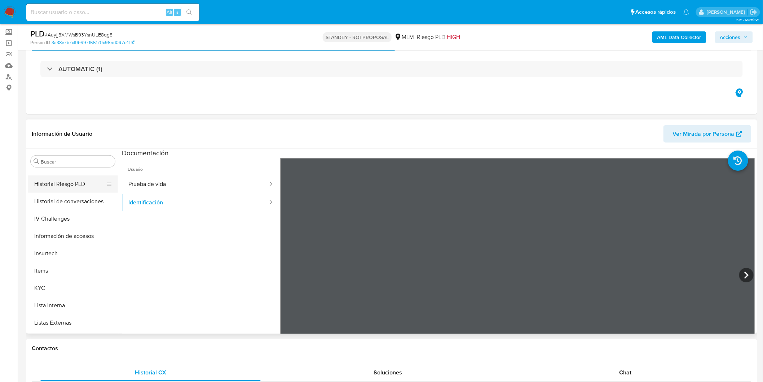
scroll to position [304, 0]
click at [63, 217] on button "KYC" at bounding box center [70, 220] width 84 height 17
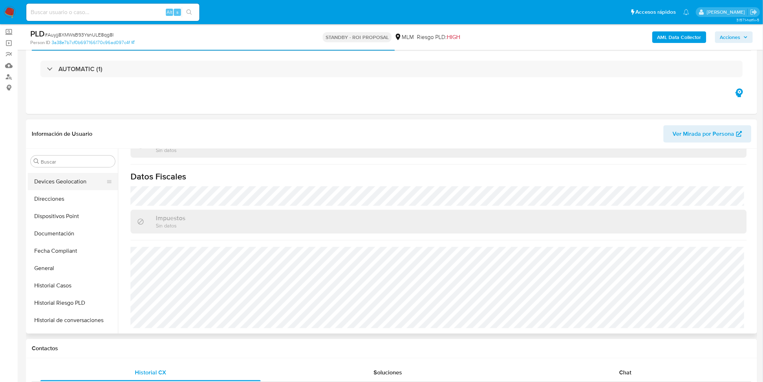
scroll to position [104, 0]
click at [56, 206] on button "Direcciones" at bounding box center [70, 213] width 84 height 17
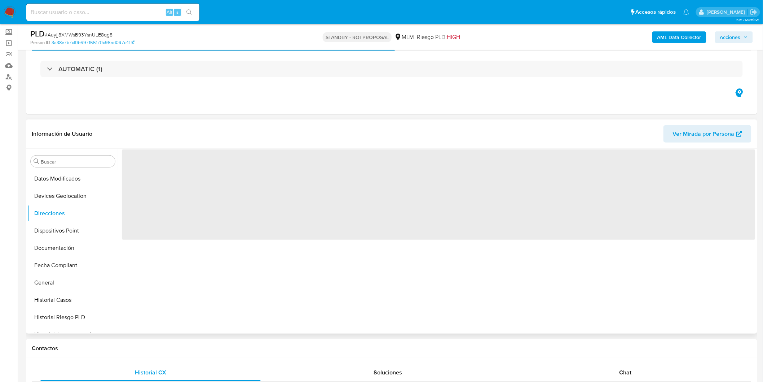
scroll to position [0, 0]
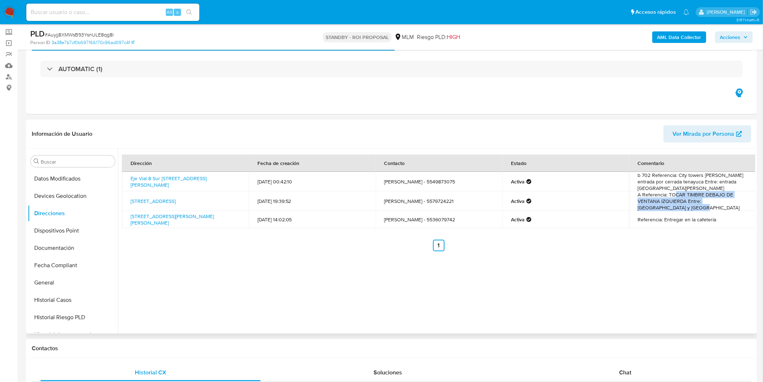
drag, startPoint x: 677, startPoint y: 194, endPoint x: 691, endPoint y: 204, distance: 16.8
click at [691, 204] on td "A Referencia: TOCAR TIMBRE DEBAJO DE VENTANA IZQUIERDA Entre: Manzanillo y Puer…" at bounding box center [692, 200] width 127 height 19
click at [668, 220] on td "Referencia: Entregar en la cafetería" at bounding box center [692, 219] width 127 height 17
click at [698, 223] on td "Referencia: Entregar en la cafetería" at bounding box center [692, 219] width 127 height 17
click at [704, 219] on td "Referencia: Entregar en la cafetería" at bounding box center [692, 219] width 127 height 17
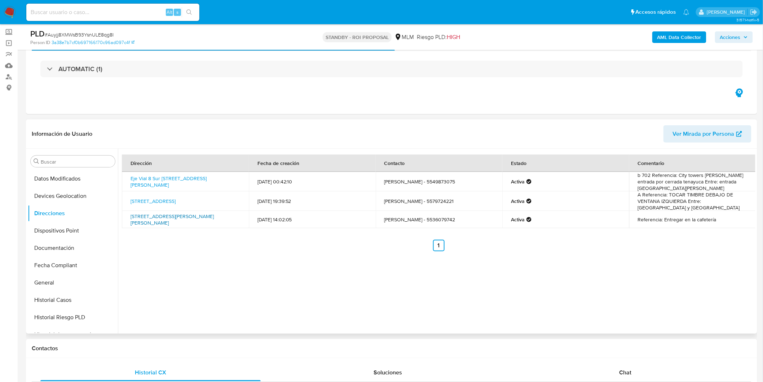
click at [175, 214] on link "Av.cuauhtémoc 16, Cuauhtémoc, Distrito Federal, 06720, Mexico 16" at bounding box center [172, 219] width 83 height 14
click at [189, 221] on td "Av.cuauhtémoc 16, Cuauhtémoc, Distrito Federal, 06720, Mexico 16" at bounding box center [185, 219] width 127 height 17
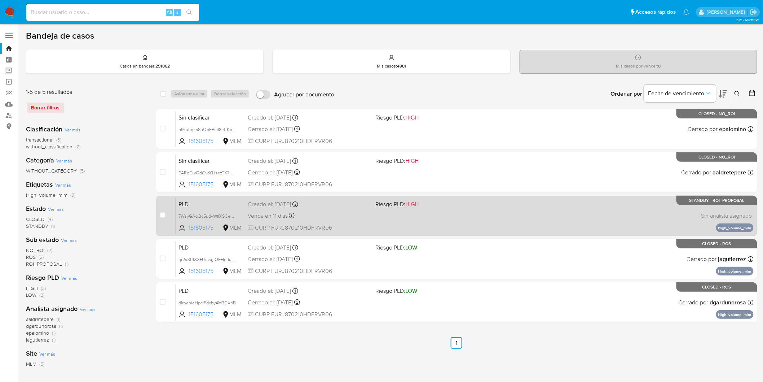
click at [189, 202] on span "PLD" at bounding box center [210, 203] width 63 height 9
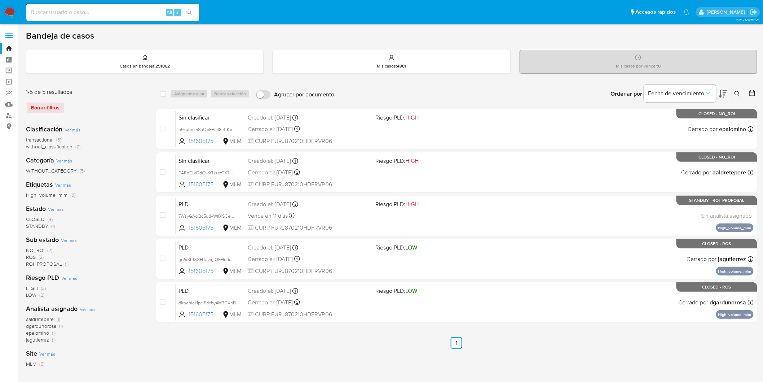
click at [9, 13] on img at bounding box center [10, 12] width 12 height 12
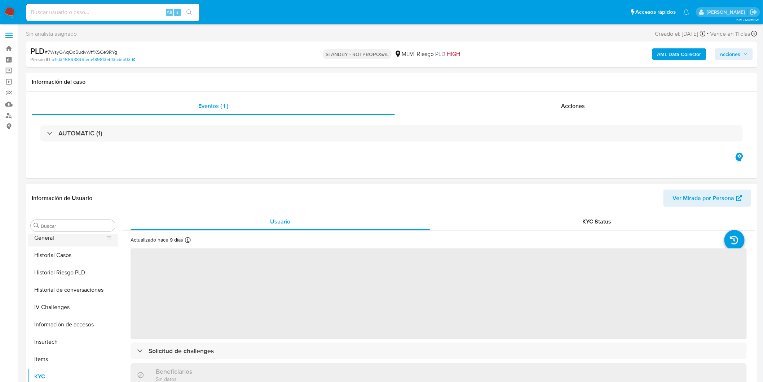
scroll to position [145, 0]
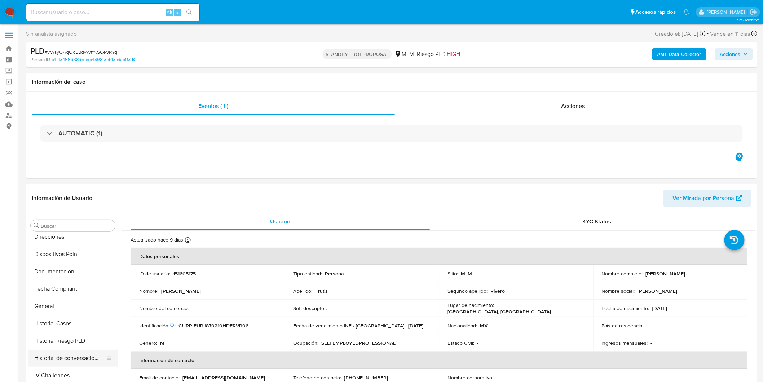
select select "10"
click at [86, 352] on button "Historial de conversaciones" at bounding box center [70, 357] width 84 height 17
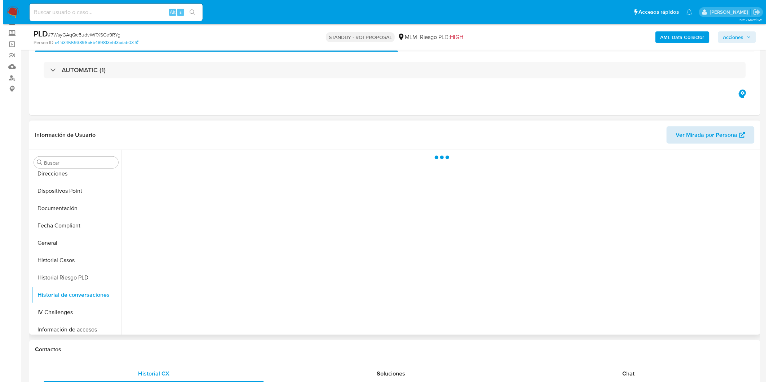
scroll to position [40, 0]
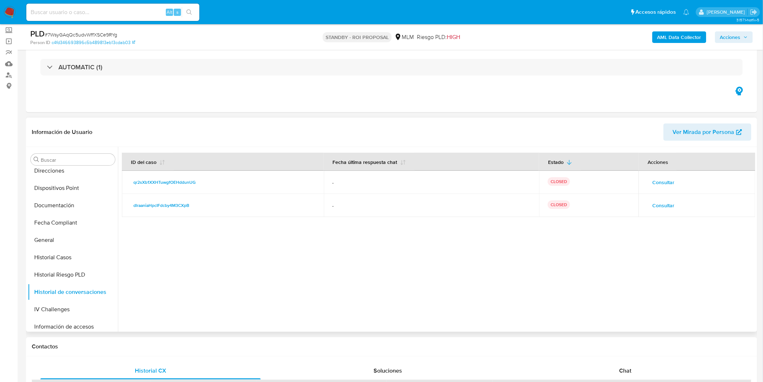
click at [662, 206] on span "Consultar" at bounding box center [663, 205] width 22 height 10
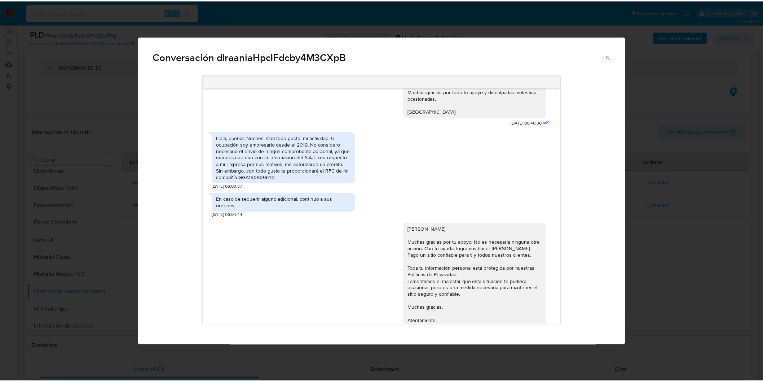
scroll to position [582, 0]
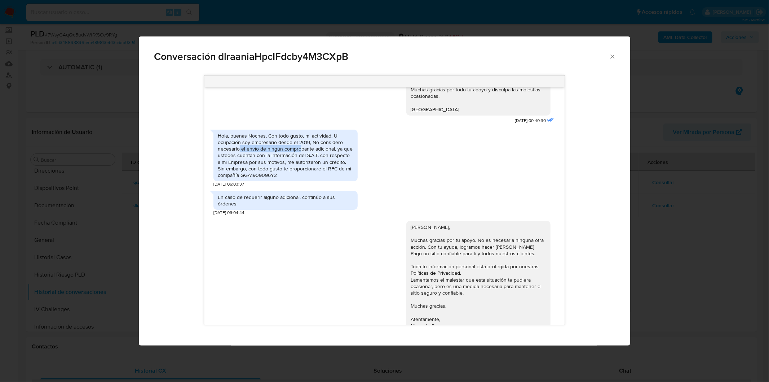
drag, startPoint x: 239, startPoint y: 136, endPoint x: 300, endPoint y: 138, distance: 60.6
click at [300, 138] on div "Hola, buenas Noches, Con todo gusto, mi actividad, U ocupación soy empresario d…" at bounding box center [286, 155] width 136 height 46
click at [255, 161] on div "Hola, buenas Noches, Con todo gusto, mi actividad, U ocupación soy empresario d…" at bounding box center [286, 155] width 136 height 46
click at [320, 369] on div "Conversación dlraaniaHpcIFdcby4M3CXpB 07/05/2025 19:54:18 Hola Hola, buenos día…" at bounding box center [384, 191] width 769 height 382
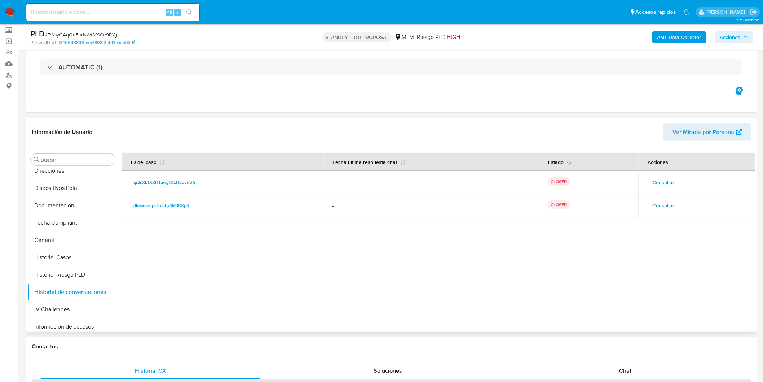
click at [657, 181] on span "Consultar" at bounding box center [663, 182] width 22 height 10
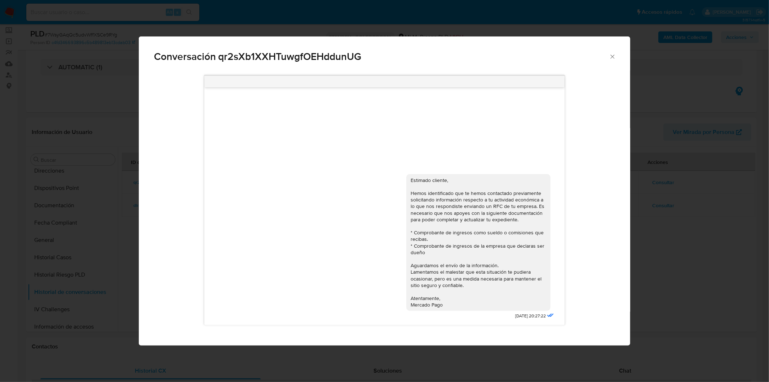
click at [642, 256] on div "Conversación qr2sXb1XXHTuwgfOEHddunUG Estimado cliente, Hemos identificado que …" at bounding box center [384, 191] width 769 height 382
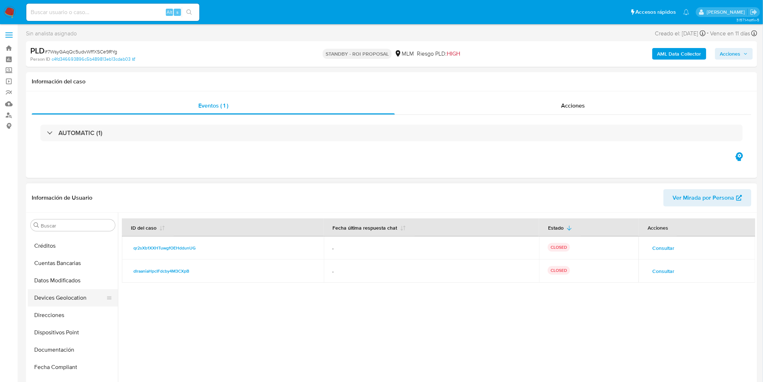
scroll to position [64, 0]
click at [61, 315] on button "Direcciones" at bounding box center [73, 316] width 90 height 17
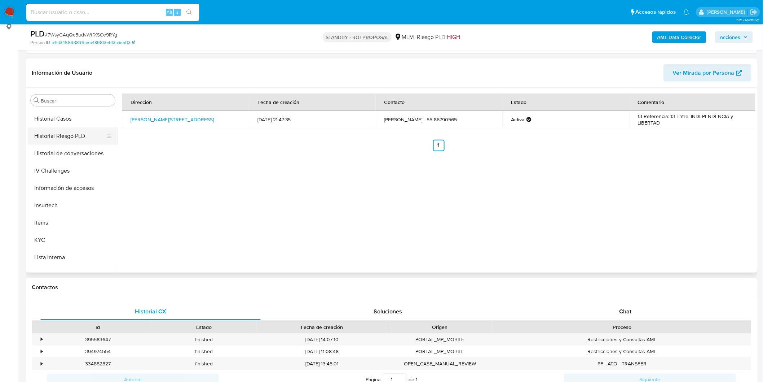
scroll to position [304, 0]
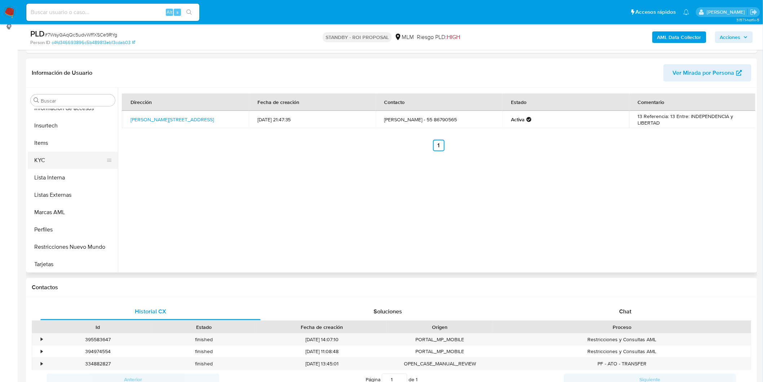
drag, startPoint x: 55, startPoint y: 154, endPoint x: 92, endPoint y: 154, distance: 36.4
click at [55, 154] on button "KYC" at bounding box center [70, 159] width 84 height 17
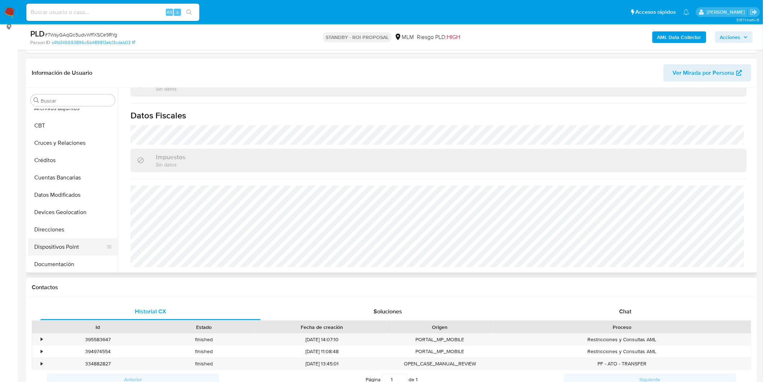
scroll to position [23, 0]
click at [62, 228] on button "Direcciones" at bounding box center [70, 232] width 84 height 17
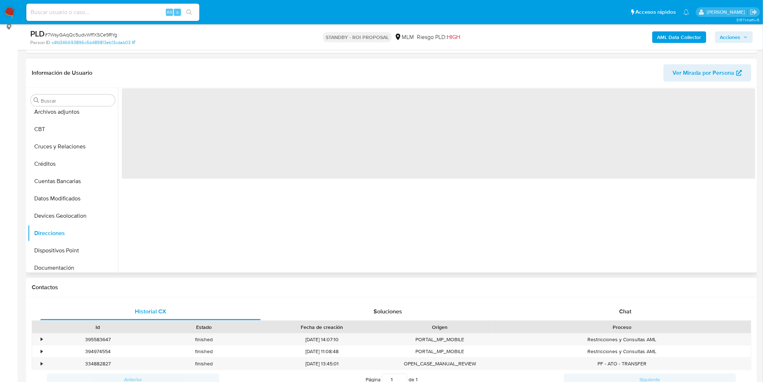
scroll to position [0, 0]
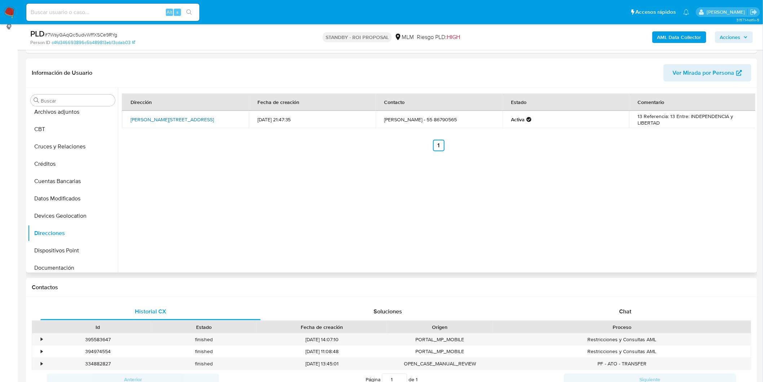
click at [172, 117] on link "Miguel Hidalgo 25, Ixtapaluca, Estado De México, 56530, Mexico 25" at bounding box center [172, 119] width 83 height 7
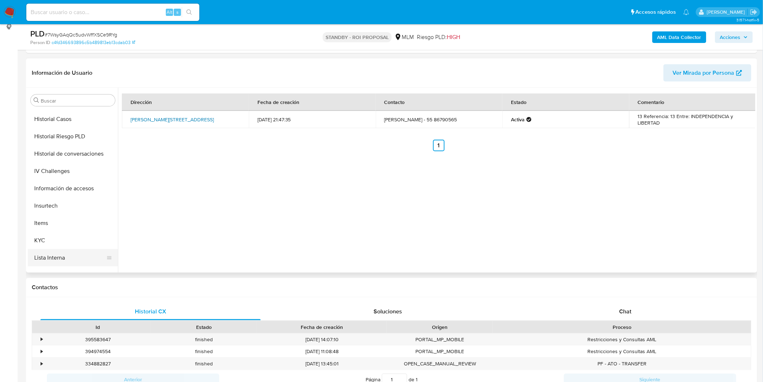
scroll to position [303, 0]
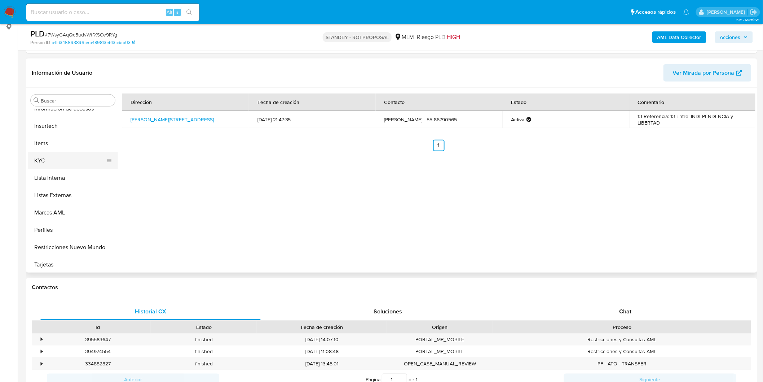
click at [52, 164] on button "KYC" at bounding box center [70, 160] width 84 height 17
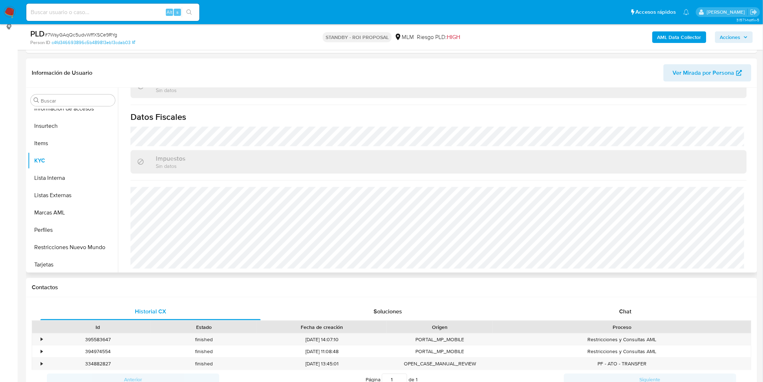
scroll to position [431, 0]
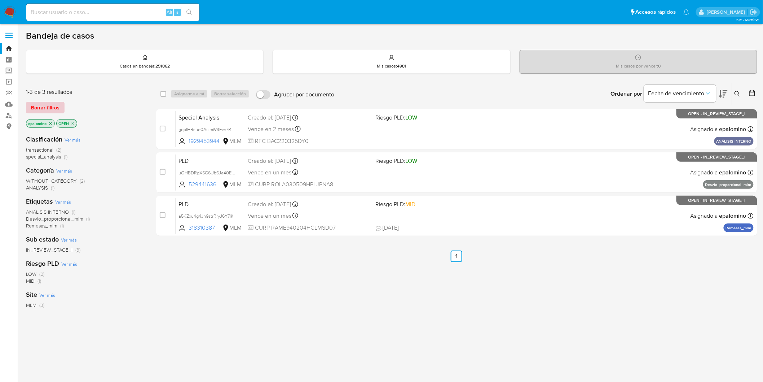
click at [42, 104] on span "Borrar filtros" at bounding box center [45, 107] width 28 height 10
